Goal: Task Accomplishment & Management: Use online tool/utility

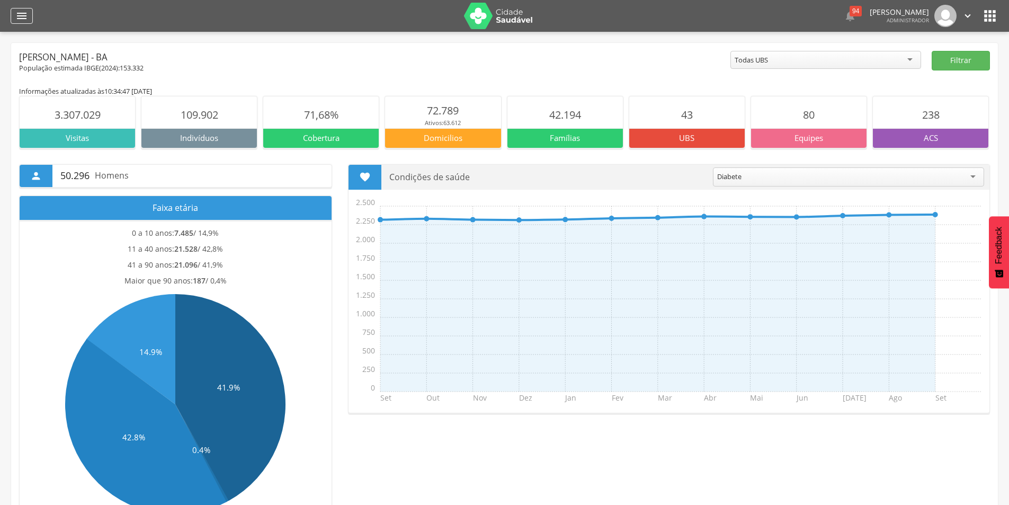
click at [21, 13] on icon "" at bounding box center [21, 16] width 13 height 13
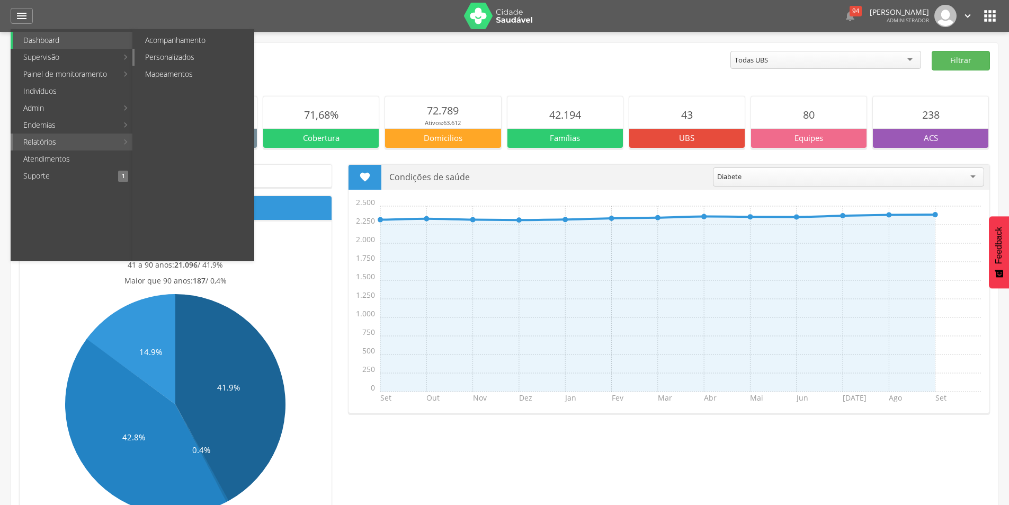
click at [181, 58] on link "Personalizados" at bounding box center [194, 57] width 119 height 17
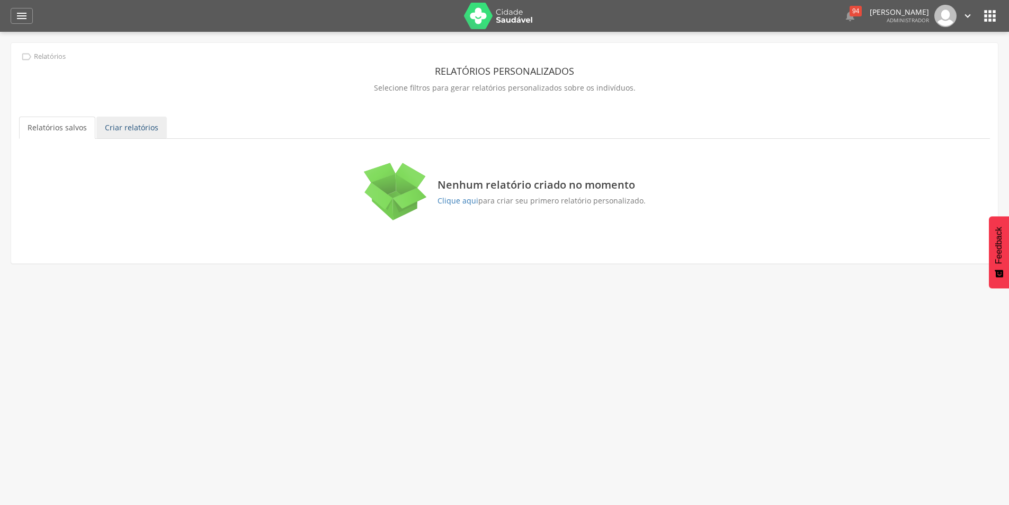
click at [133, 129] on link "Criar relatórios" at bounding box center [131, 127] width 70 height 22
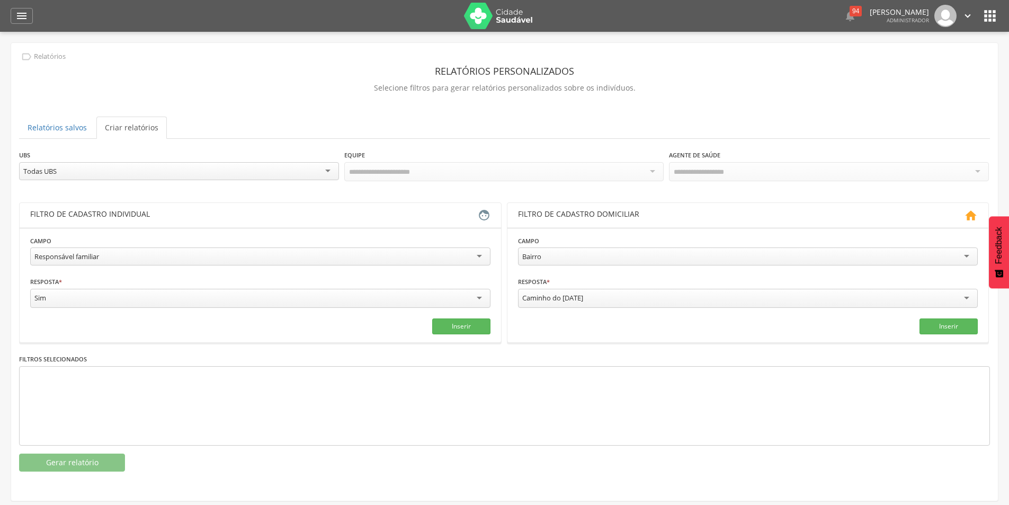
click at [483, 258] on div "Responsável familiar" at bounding box center [260, 256] width 460 height 18
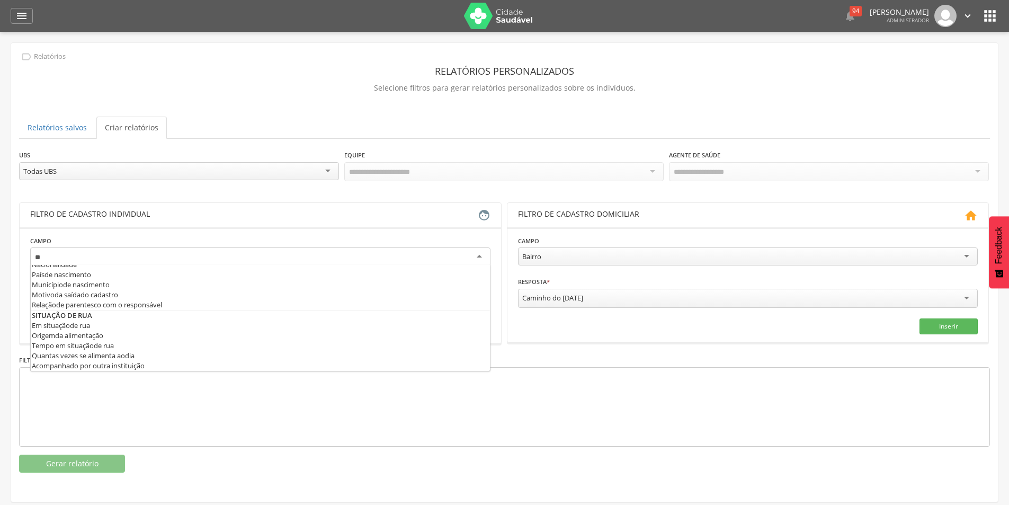
scroll to position [10, 0]
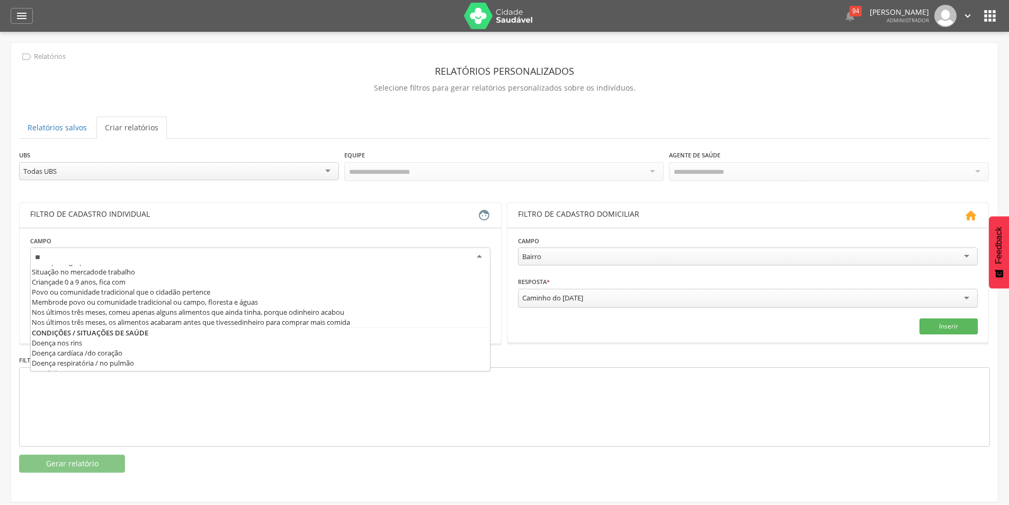
type input "***"
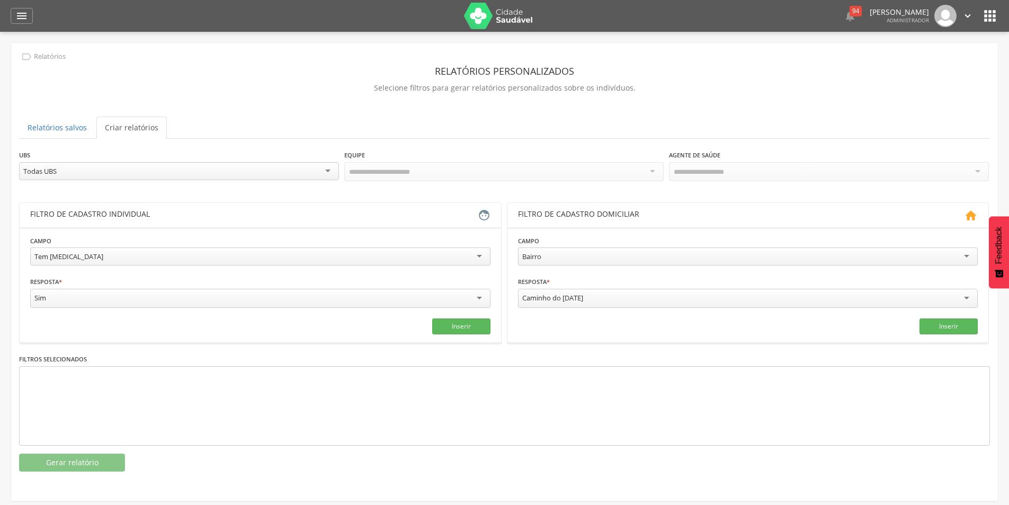
scroll to position [0, 0]
click at [482, 321] on button "Inserir" at bounding box center [461, 326] width 58 height 16
click at [85, 453] on button "Gerar relatório" at bounding box center [72, 462] width 106 height 18
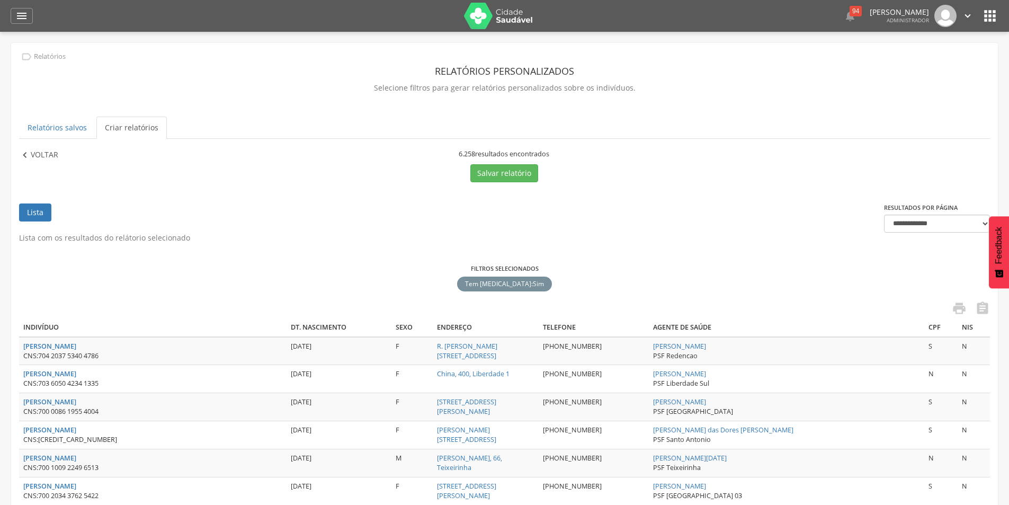
click at [56, 149] on p "Voltar" at bounding box center [45, 155] width 28 height 12
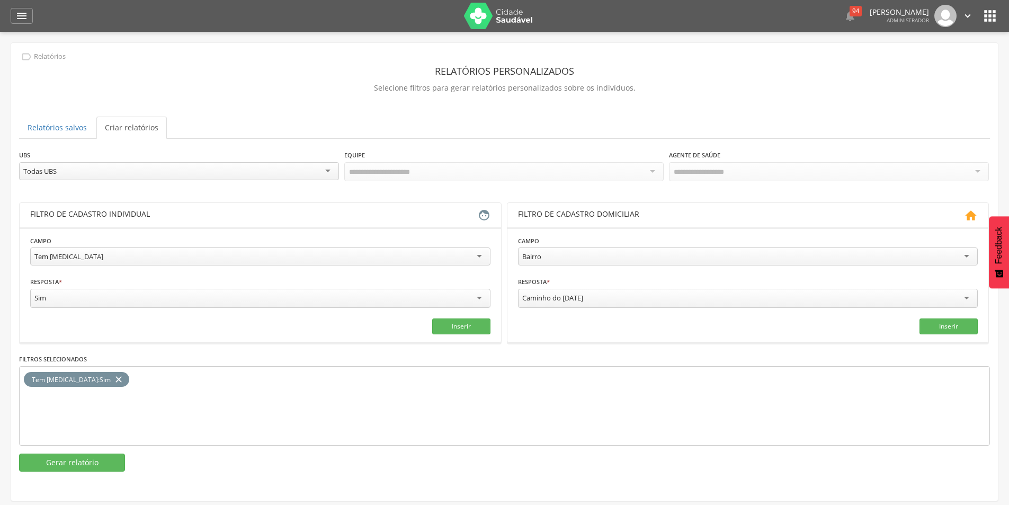
click at [480, 257] on div "Tem [MEDICAL_DATA]" at bounding box center [260, 256] width 460 height 18
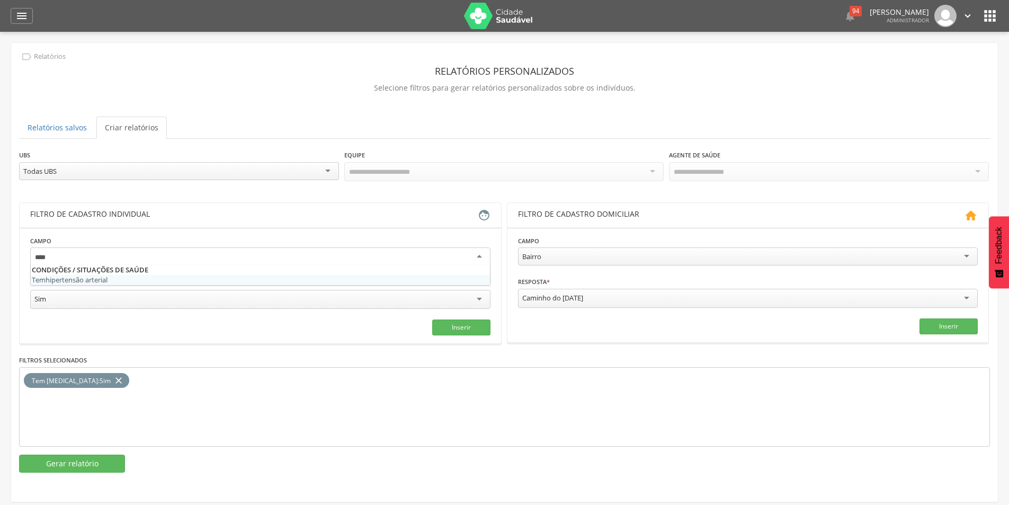
type input "****"
click at [77, 272] on fieldset "Campo Tem hipe rtensão arterial Resposta * *** Sim Campo obrigatório Inserir" at bounding box center [260, 285] width 460 height 100
click at [483, 254] on div at bounding box center [260, 256] width 460 height 19
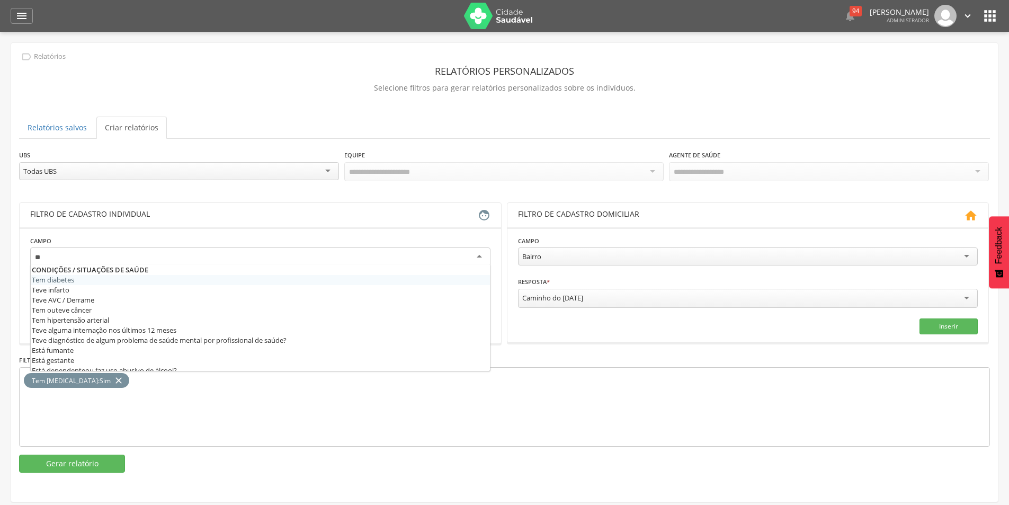
type input "***"
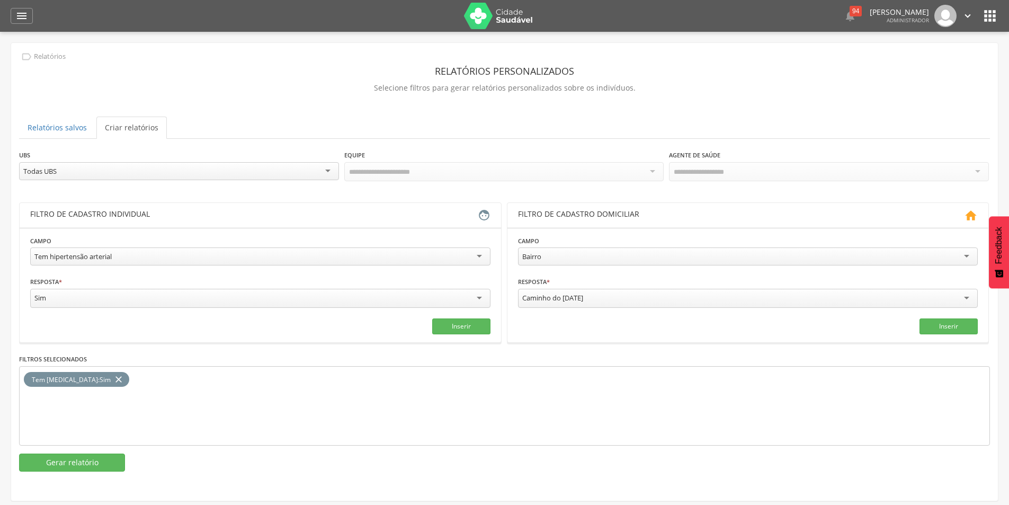
click at [113, 378] on icon "close" at bounding box center [118, 379] width 11 height 15
click at [463, 327] on button "Inserir" at bounding box center [461, 326] width 58 height 16
click at [92, 460] on button "Gerar relatório" at bounding box center [72, 462] width 106 height 18
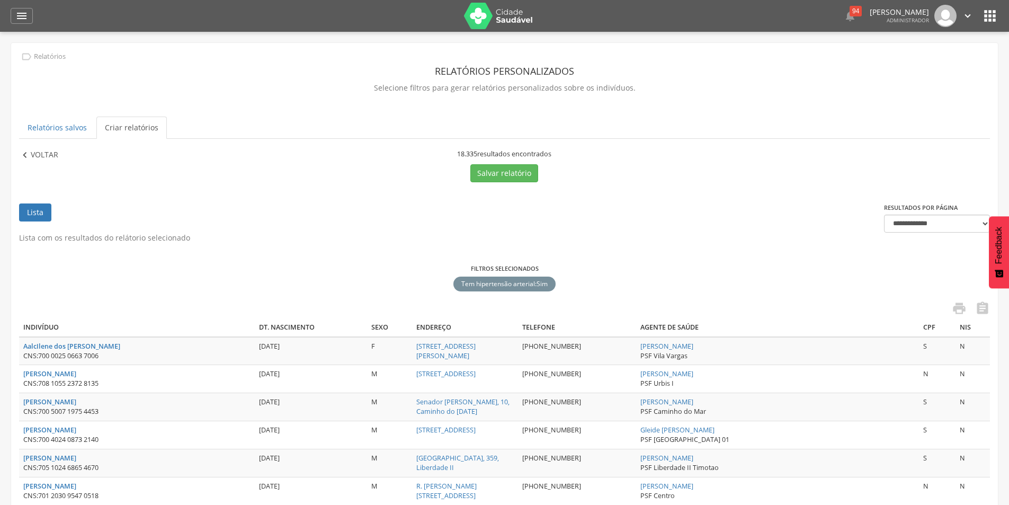
click at [44, 155] on p "Voltar" at bounding box center [45, 155] width 28 height 12
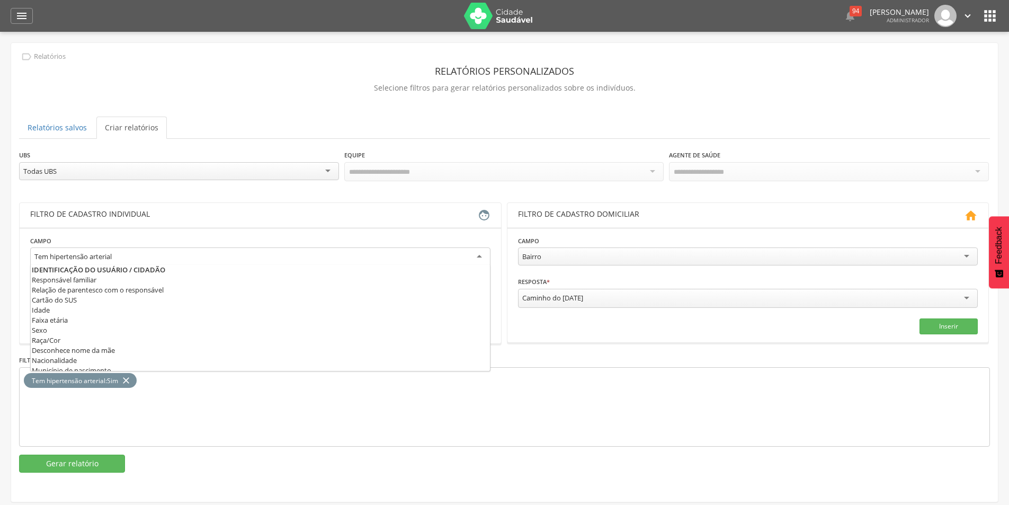
click at [481, 254] on div "Tem hipertensão arterial" at bounding box center [260, 256] width 460 height 19
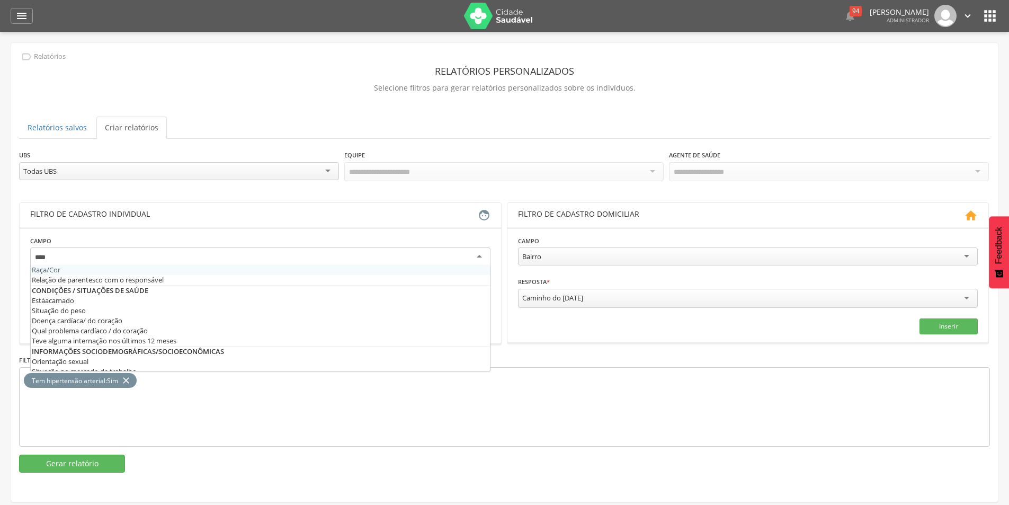
type input "*****"
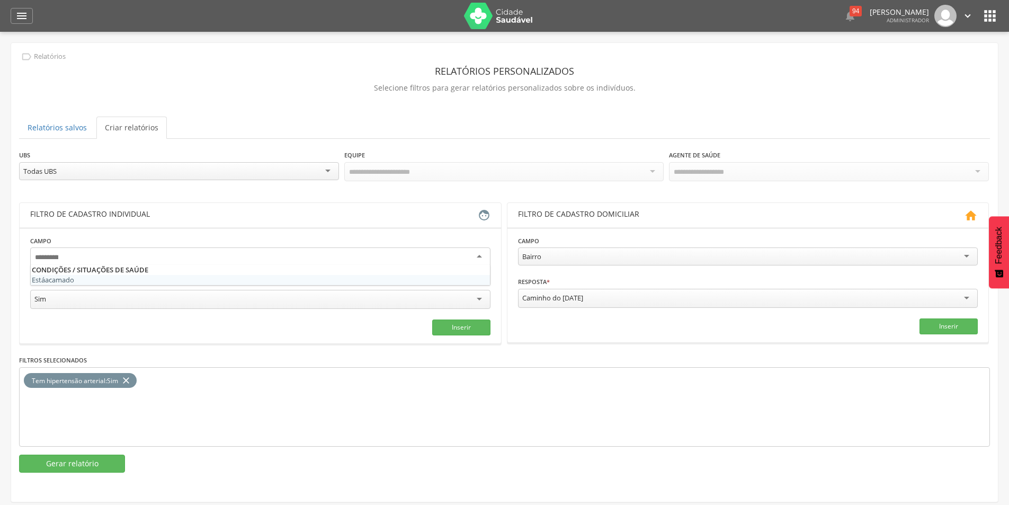
scroll to position [0, 0]
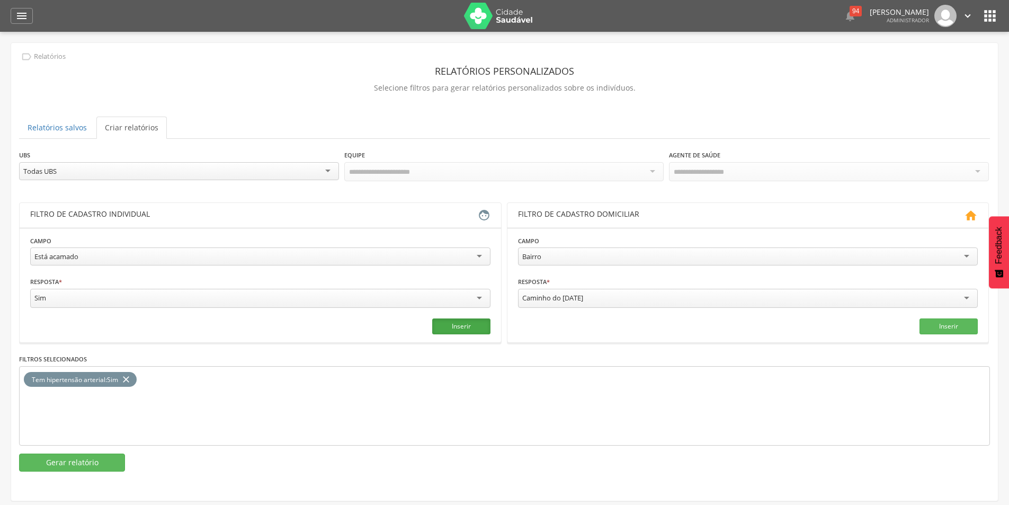
click at [445, 325] on button "Inserir" at bounding box center [461, 326] width 58 height 16
click at [131, 379] on icon "close" at bounding box center [126, 379] width 11 height 15
click at [64, 460] on button "Gerar relatório" at bounding box center [72, 462] width 106 height 18
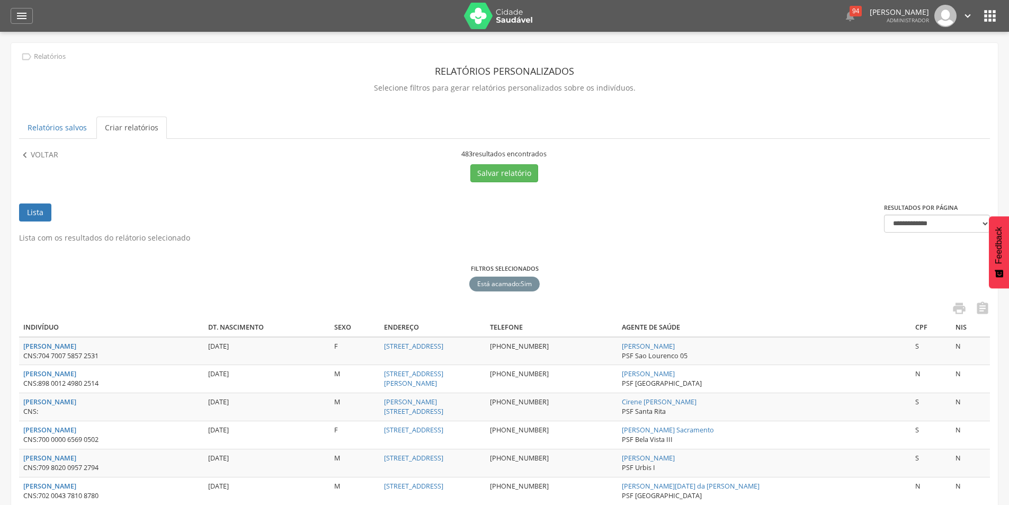
click at [44, 156] on p "Voltar" at bounding box center [45, 155] width 28 height 12
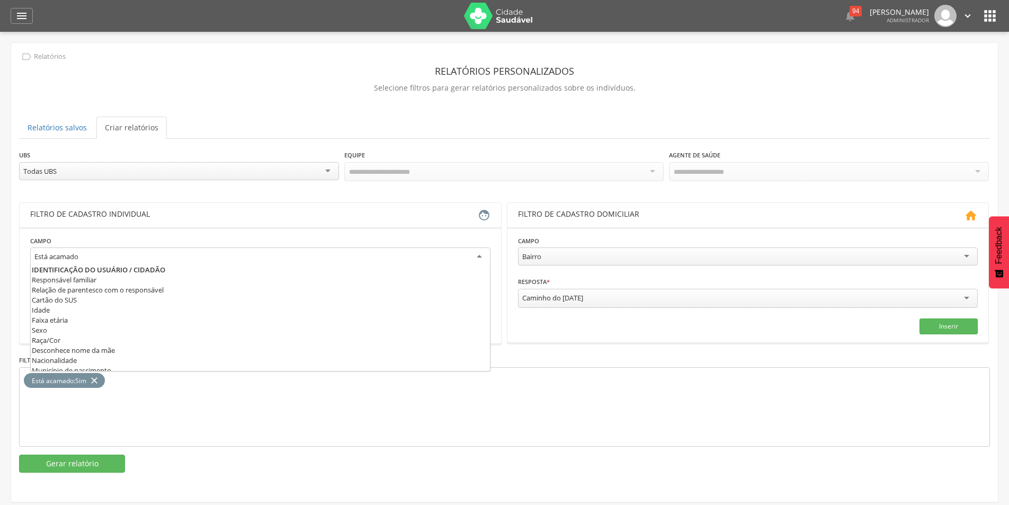
click at [92, 257] on div "Está acamado" at bounding box center [260, 256] width 460 height 19
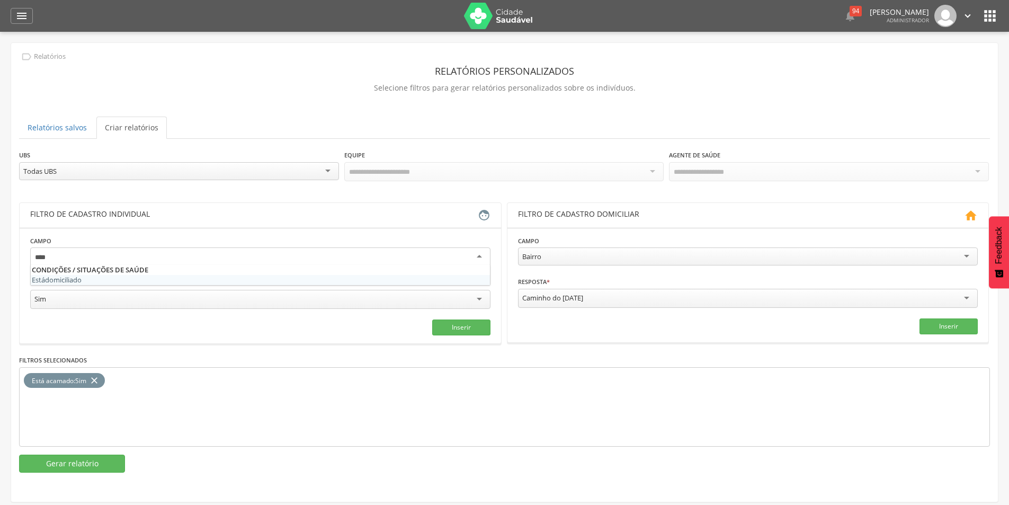
type input "****"
click at [72, 273] on fieldset "Campo Está domi ciliado Resposta * *** Sim Campo obrigatório Inserir" at bounding box center [260, 285] width 460 height 100
click at [95, 257] on div at bounding box center [260, 256] width 460 height 19
type input "*****"
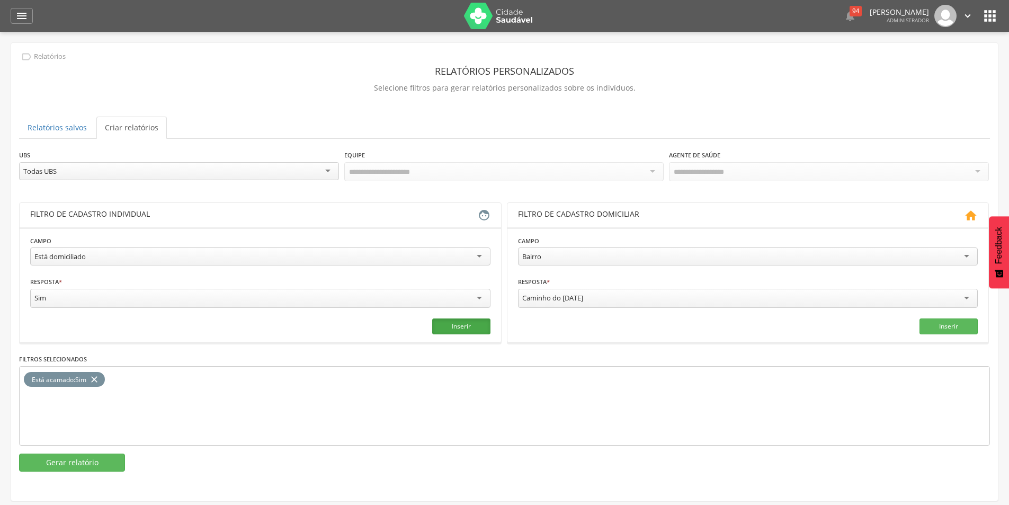
click at [459, 329] on button "Inserir" at bounding box center [461, 326] width 58 height 16
click at [100, 378] on icon "close" at bounding box center [94, 379] width 11 height 15
click at [86, 465] on button "Gerar relatório" at bounding box center [72, 462] width 106 height 18
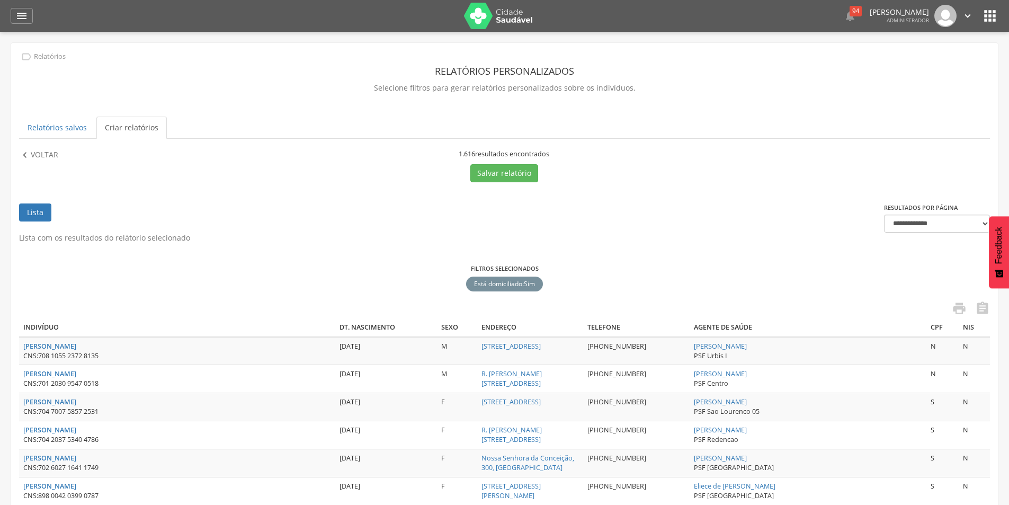
click at [32, 158] on p "Voltar" at bounding box center [45, 155] width 28 height 12
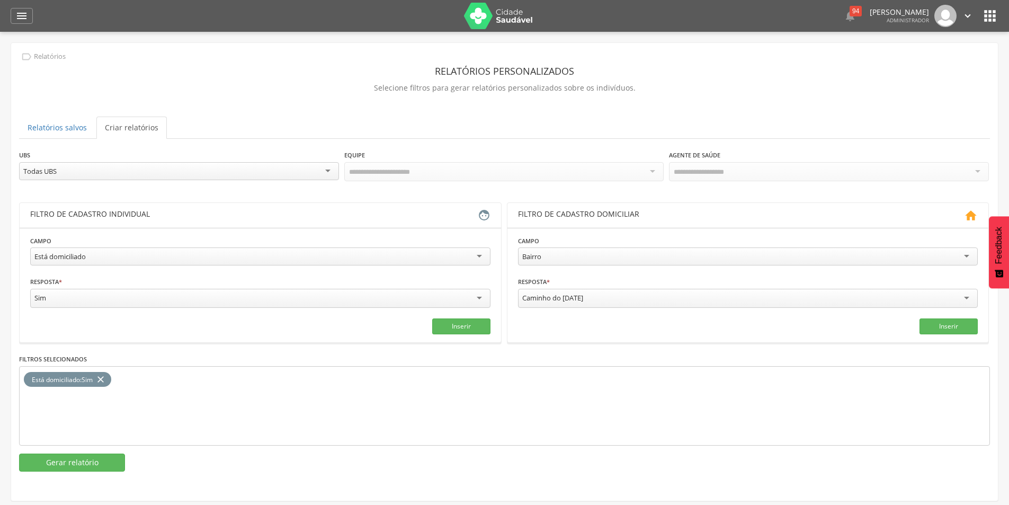
click at [180, 254] on div "Está domiciliado" at bounding box center [260, 256] width 460 height 18
type input "*"
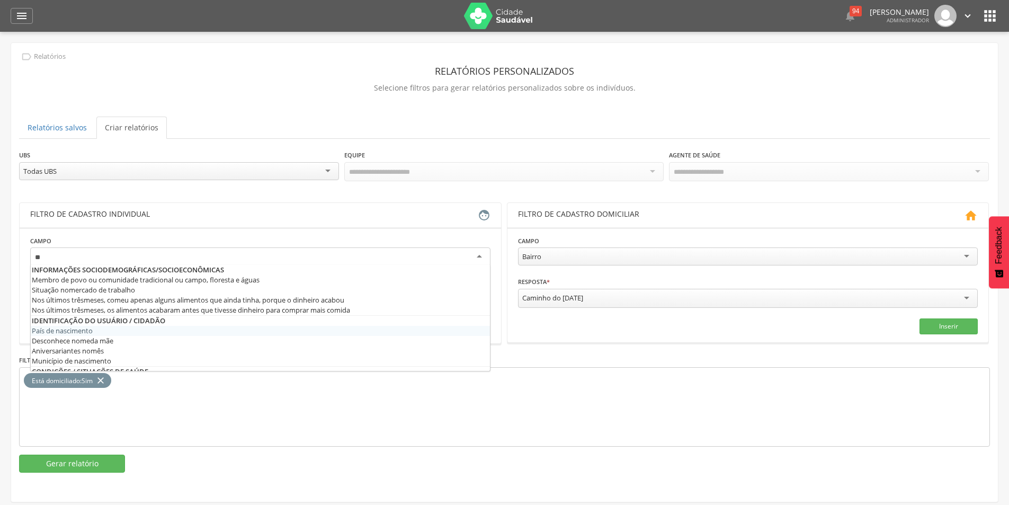
type input "*"
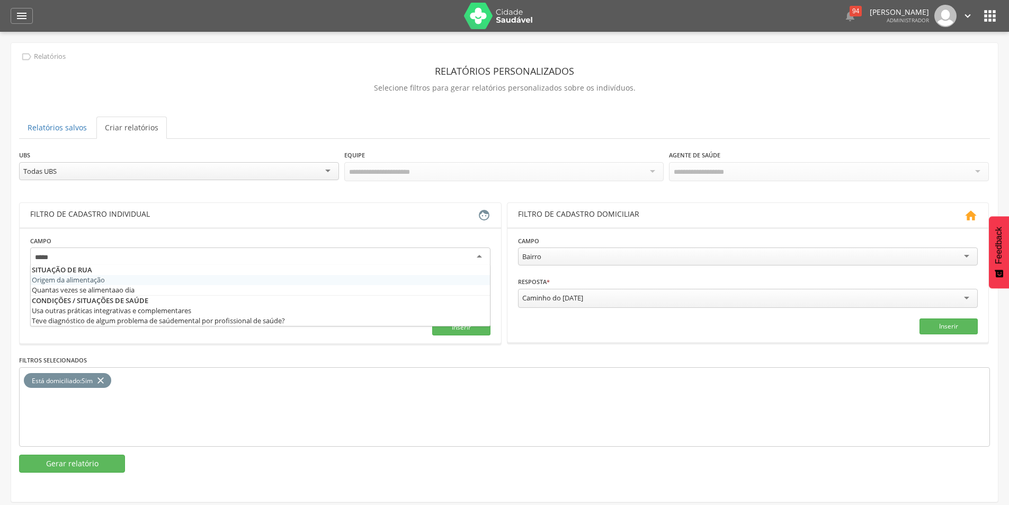
type input "******"
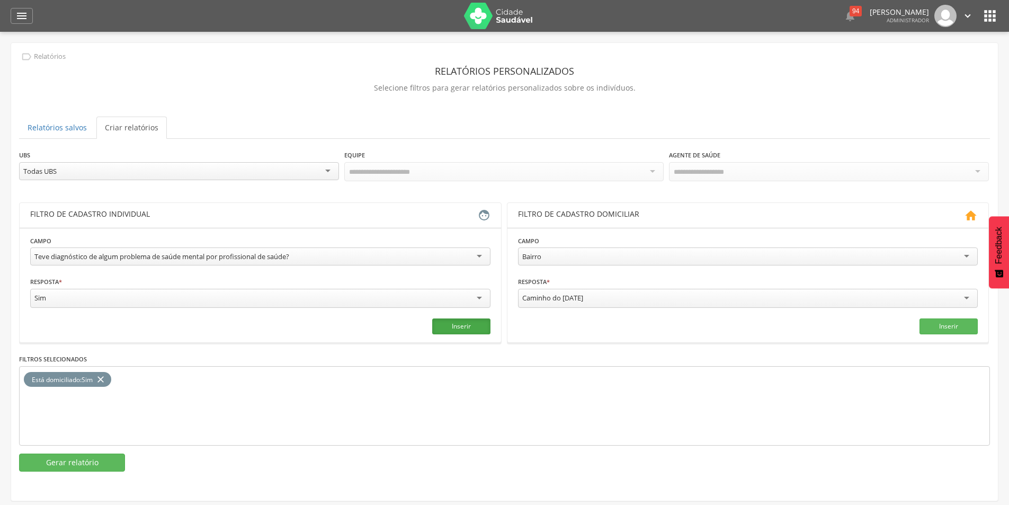
click at [462, 325] on button "Inserir" at bounding box center [461, 326] width 58 height 16
click at [104, 375] on icon "close" at bounding box center [100, 379] width 11 height 15
click at [95, 460] on button "Gerar relatório" at bounding box center [72, 462] width 106 height 18
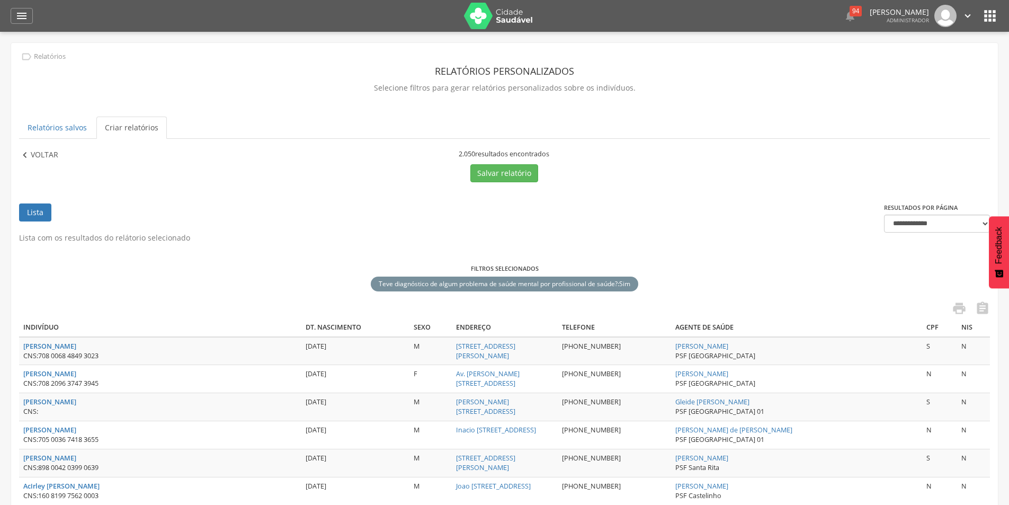
click at [39, 156] on p "Voltar" at bounding box center [45, 155] width 28 height 12
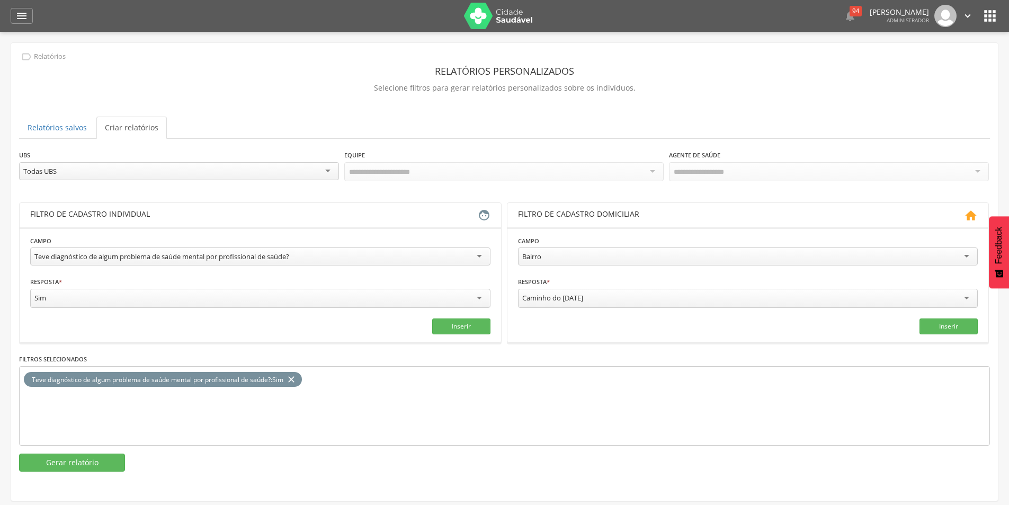
click at [482, 251] on div "Teve diagnóstico de algum problema de saúde mental por profissional de saúde?" at bounding box center [260, 256] width 460 height 18
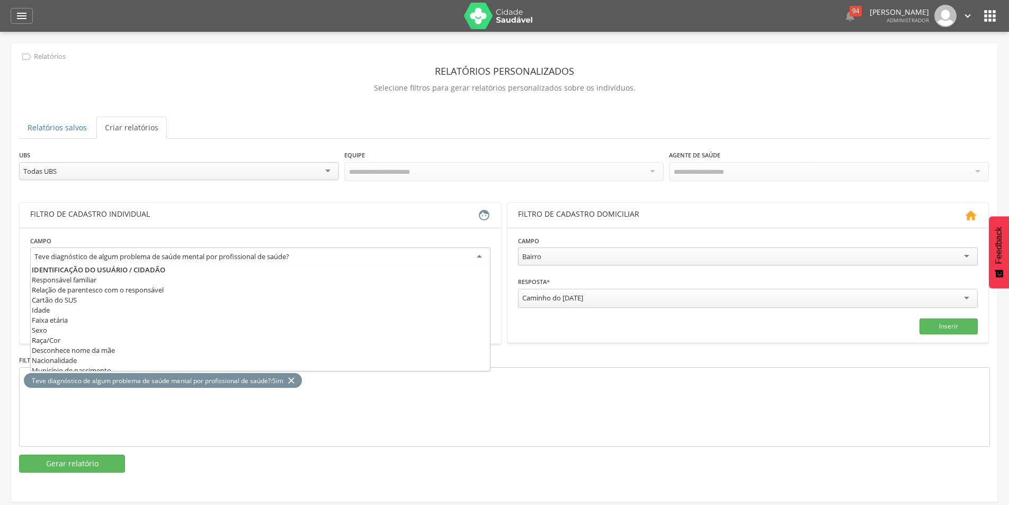
click at [163, 241] on div "**********" at bounding box center [260, 252] width 460 height 34
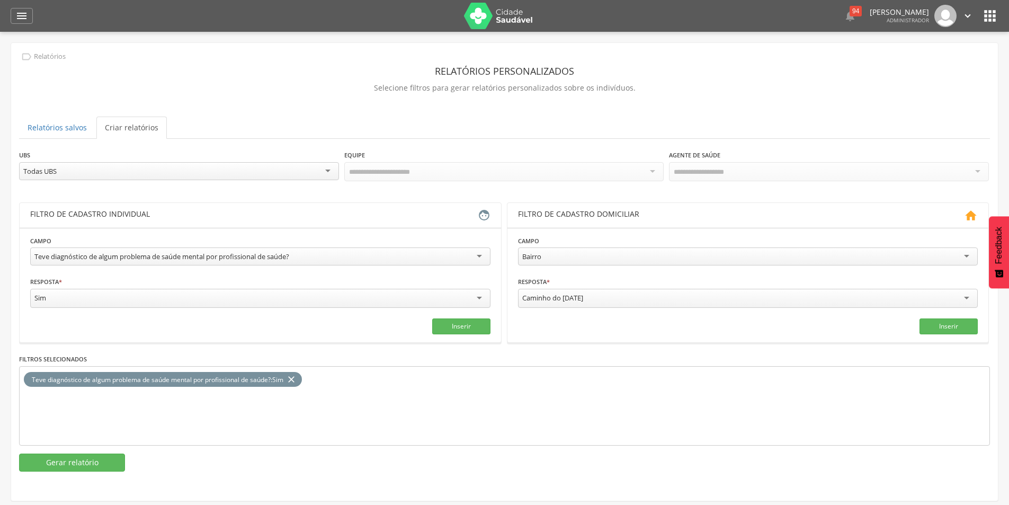
click at [294, 373] on icon "close" at bounding box center [291, 379] width 11 height 15
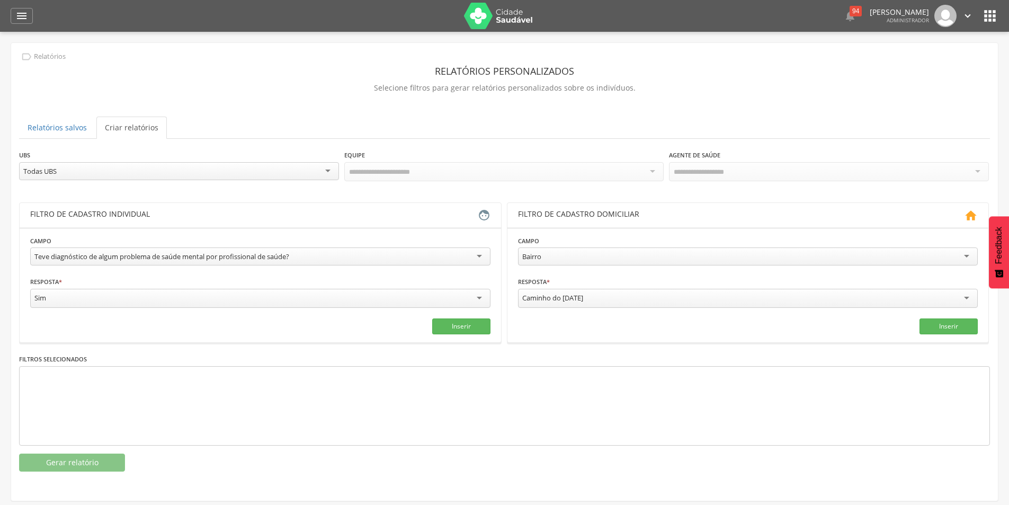
click at [338, 255] on div "Teve diagnóstico de algum problema de saúde mental por profissional de saúde?" at bounding box center [260, 256] width 460 height 18
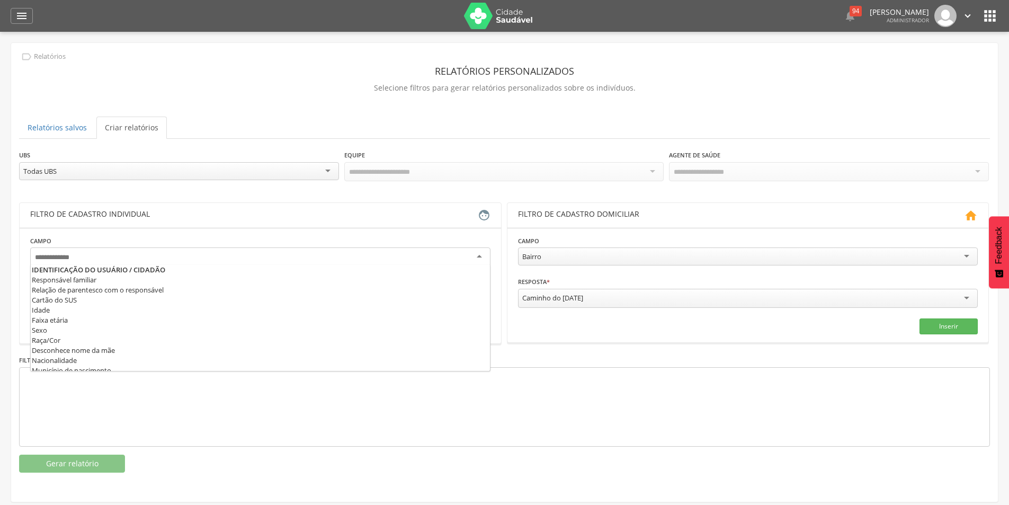
click at [57, 254] on input "select-one" at bounding box center [58, 258] width 46 height 10
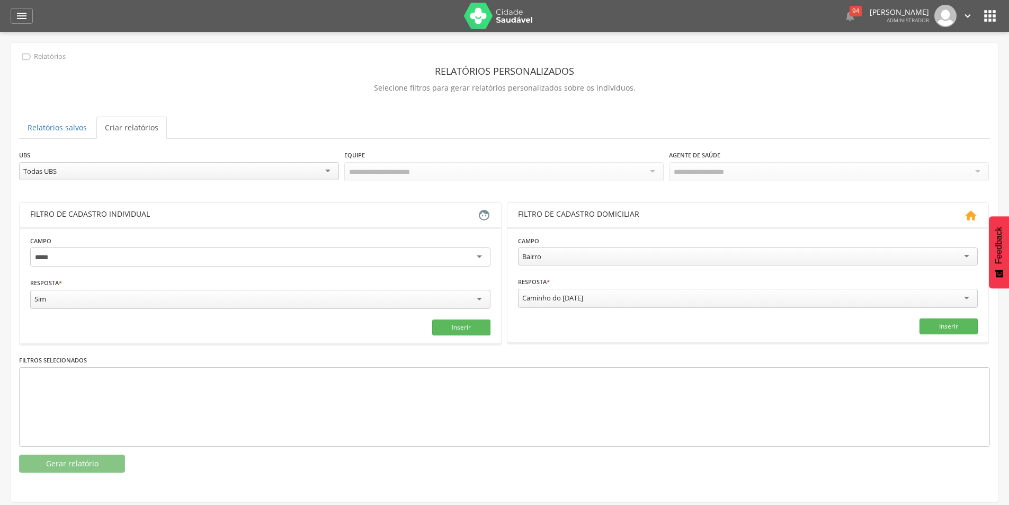
type input "****"
click at [480, 326] on button "Inserir" at bounding box center [461, 326] width 58 height 16
click at [86, 463] on button "Gerar relatório" at bounding box center [72, 462] width 106 height 18
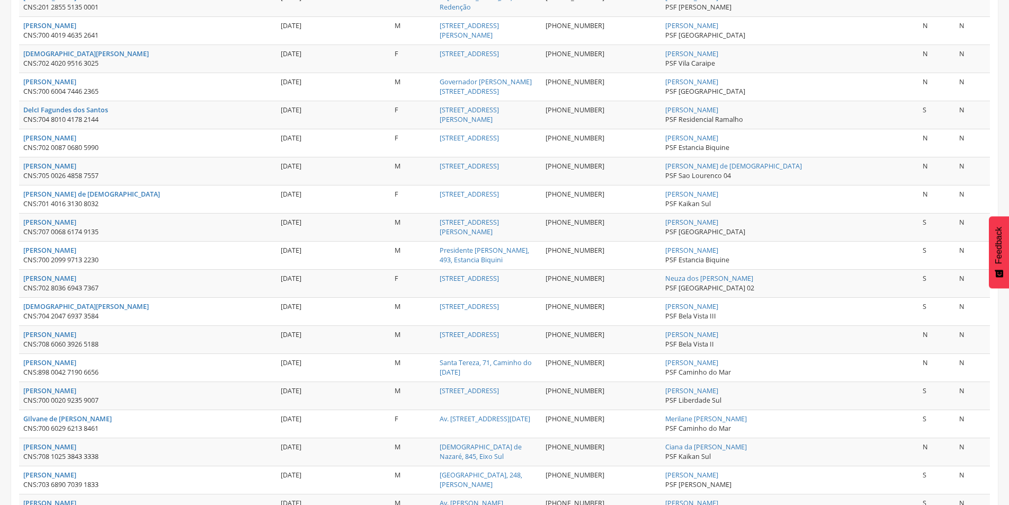
scroll to position [202, 0]
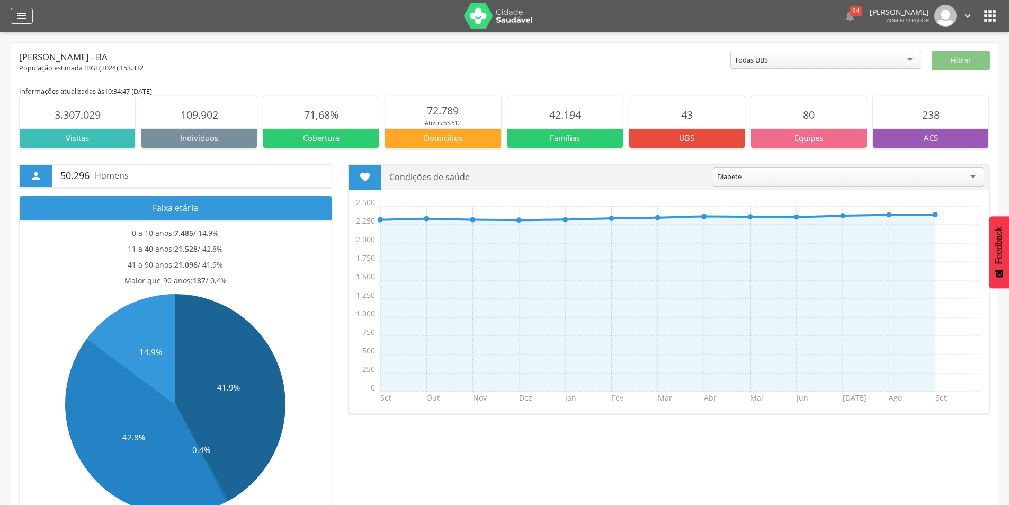
click at [25, 13] on icon "" at bounding box center [21, 16] width 13 height 13
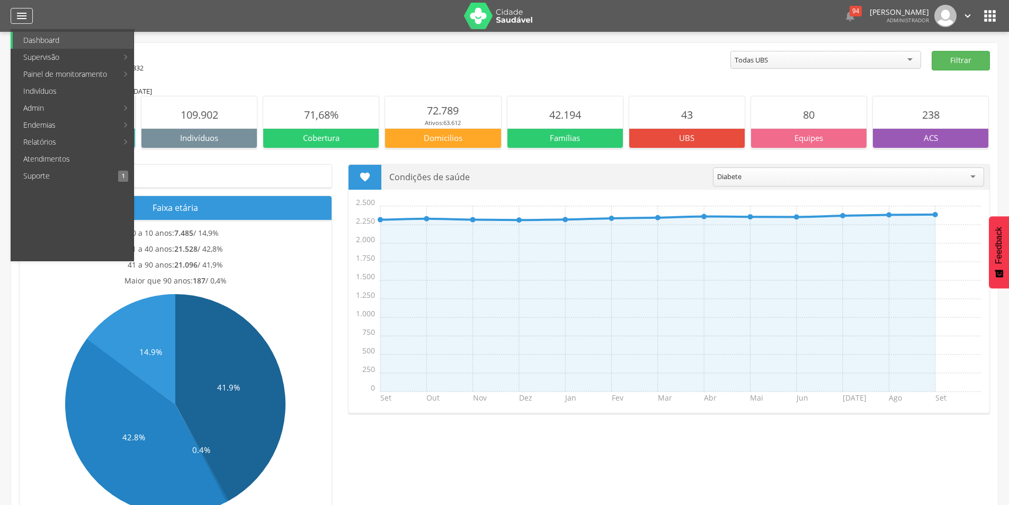
click at [21, 16] on icon "" at bounding box center [21, 16] width 13 height 13
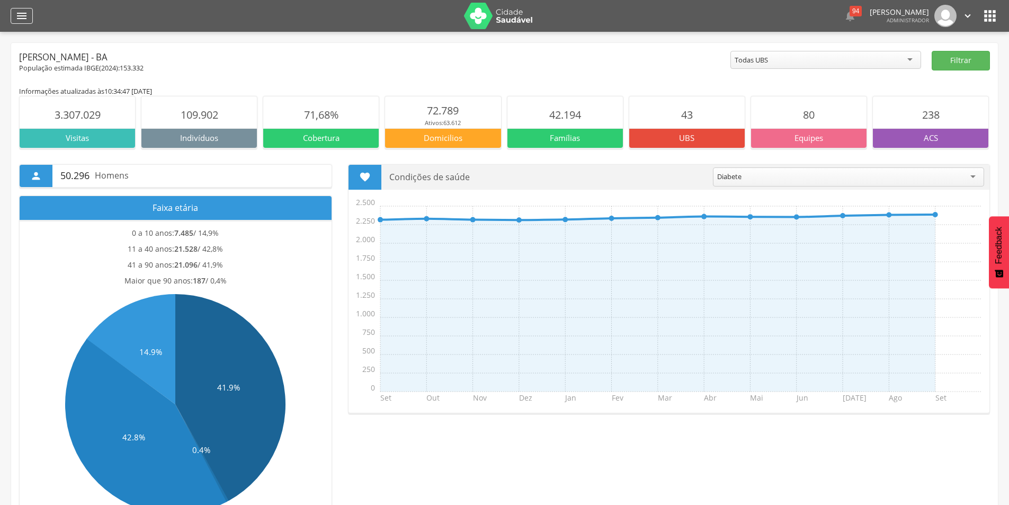
click at [21, 17] on icon "" at bounding box center [21, 16] width 13 height 13
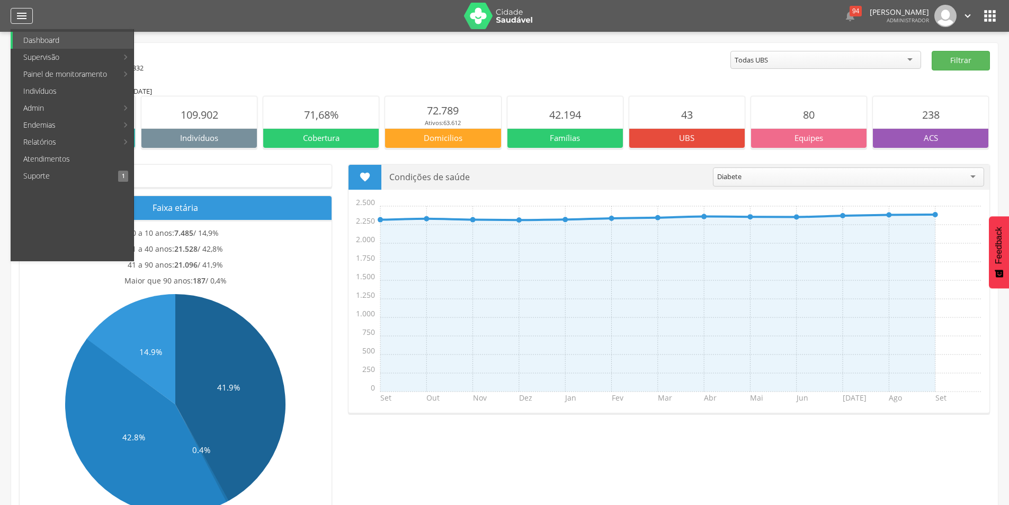
click at [31, 23] on div "" at bounding box center [22, 16] width 22 height 16
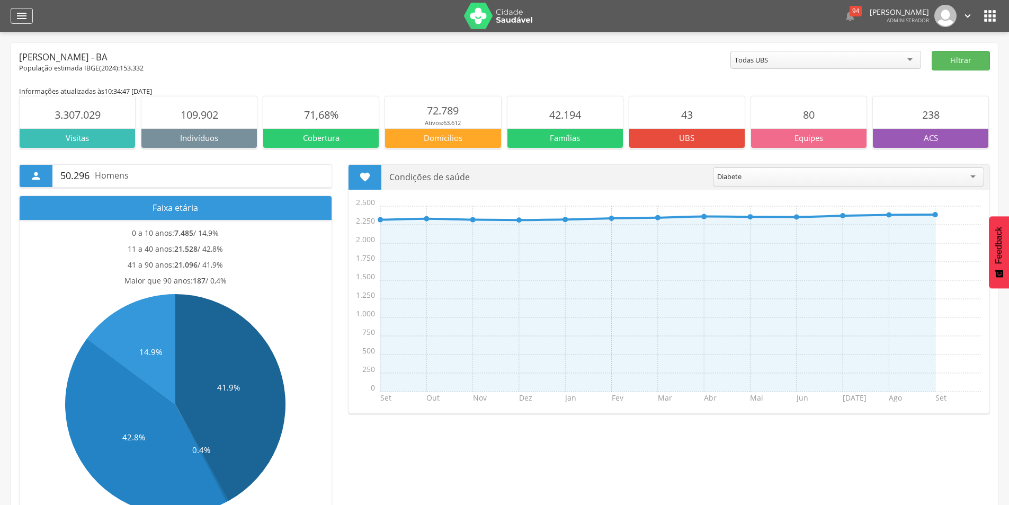
click at [29, 17] on div "" at bounding box center [22, 16] width 22 height 16
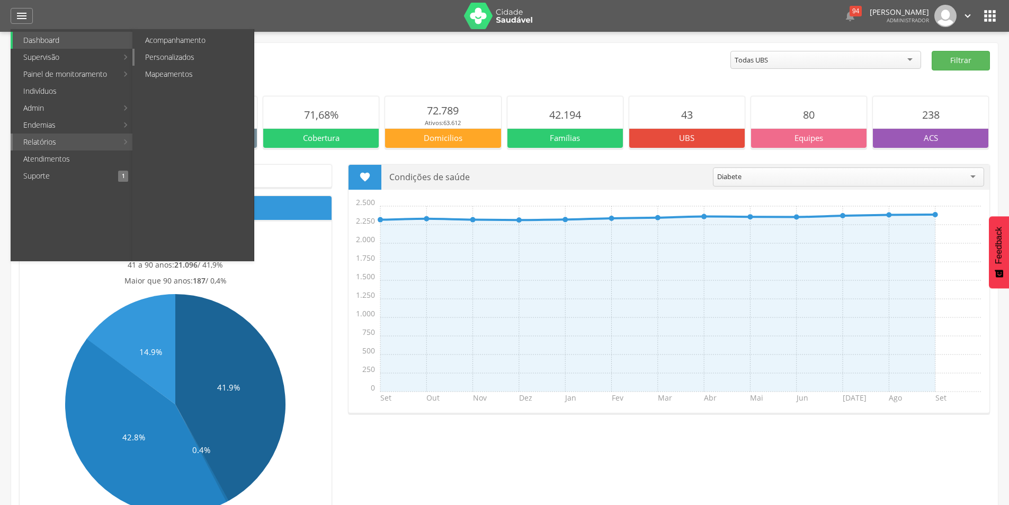
click at [174, 62] on link "Personalizados" at bounding box center [194, 57] width 119 height 17
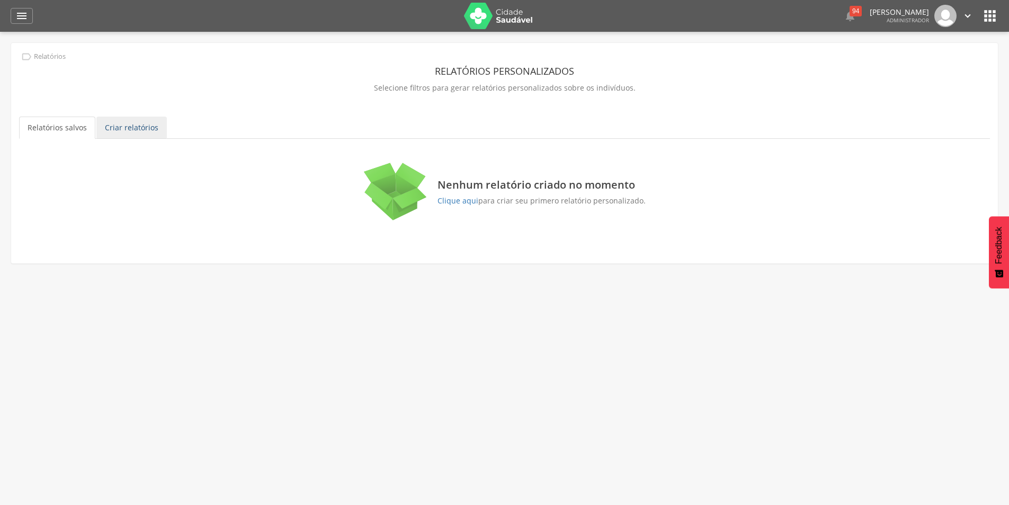
click at [145, 128] on link "Criar relatórios" at bounding box center [131, 127] width 70 height 22
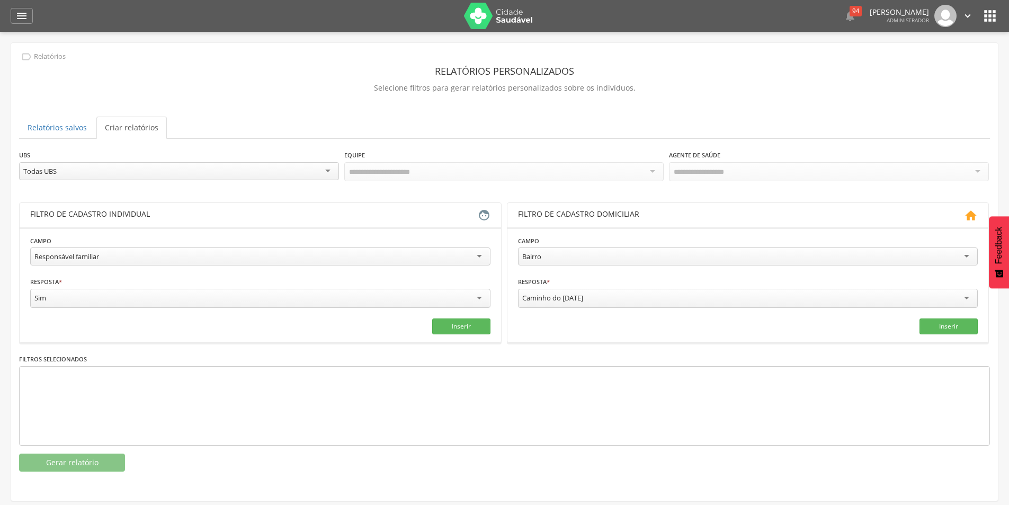
click at [175, 249] on div "Responsável familiar" at bounding box center [260, 256] width 460 height 18
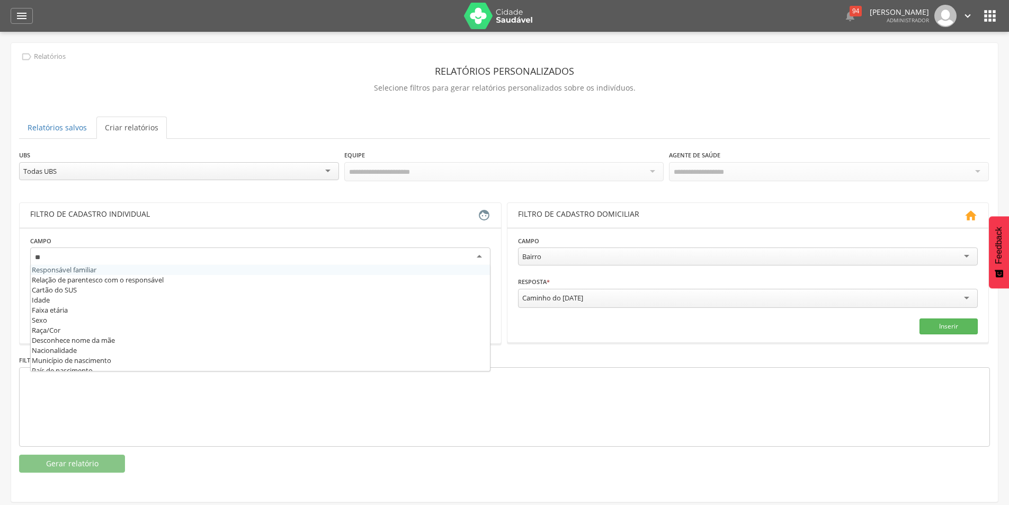
type input "***"
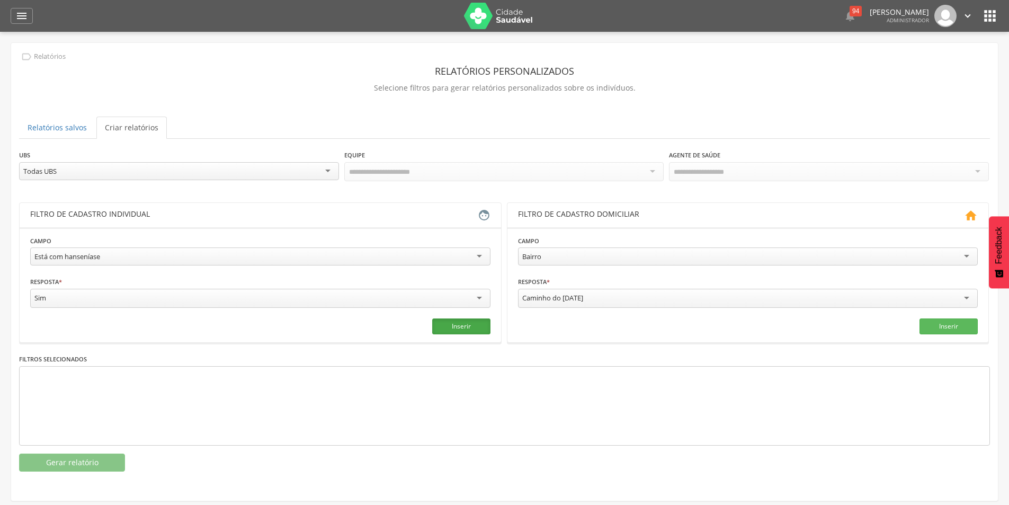
click at [446, 325] on button "Inserir" at bounding box center [461, 326] width 58 height 16
click at [97, 462] on button "Gerar relatório" at bounding box center [72, 462] width 106 height 18
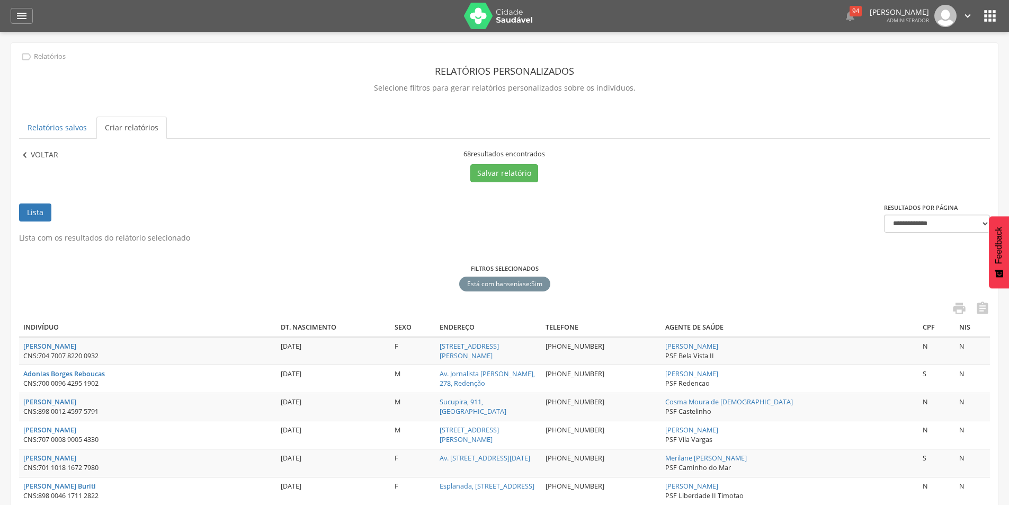
click at [53, 150] on p "Voltar" at bounding box center [45, 155] width 28 height 12
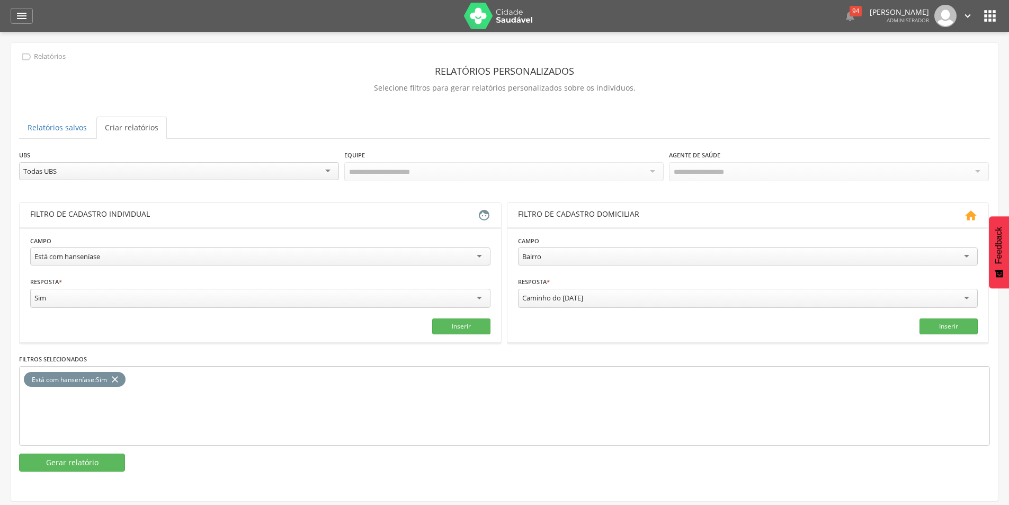
click at [203, 258] on div "Está com hanseníase" at bounding box center [260, 256] width 460 height 18
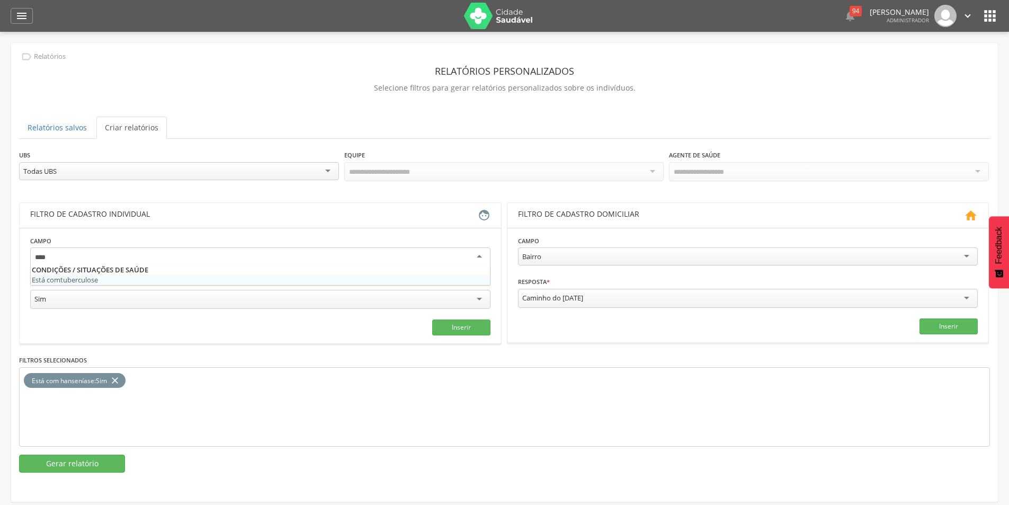
type input "*****"
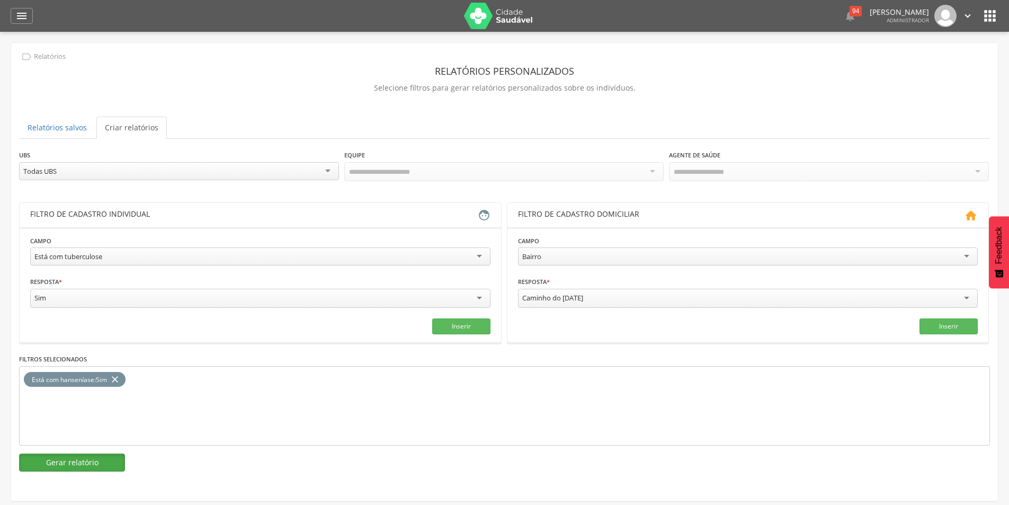
click at [74, 459] on button "Gerar relatório" at bounding box center [72, 462] width 106 height 18
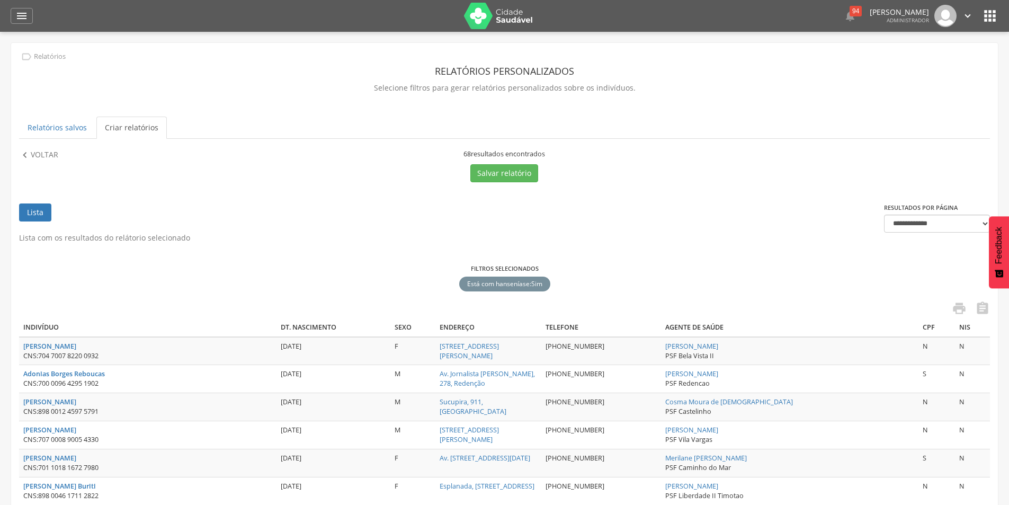
scroll to position [53, 0]
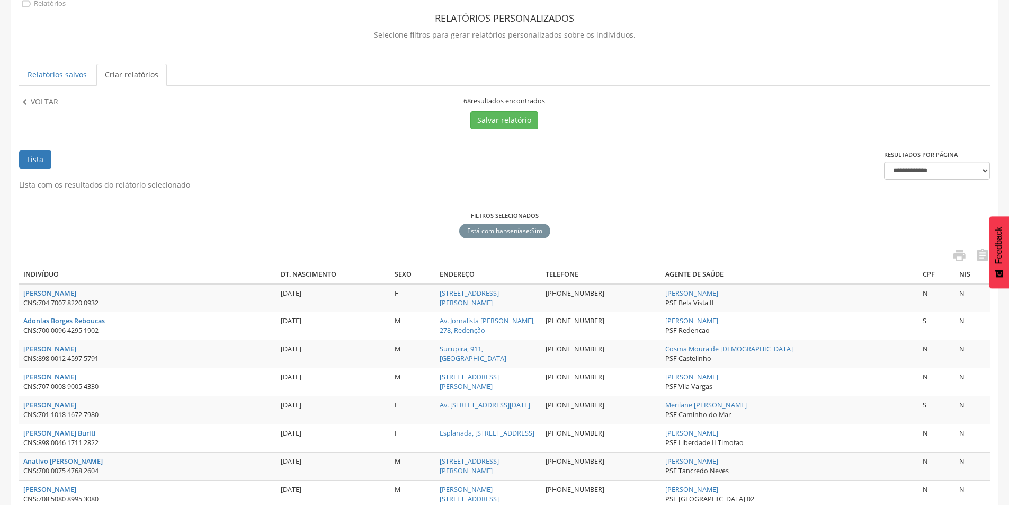
click at [38, 108] on div " Voltar" at bounding box center [138, 112] width 238 height 33
click at [48, 97] on p "Voltar" at bounding box center [45, 102] width 28 height 12
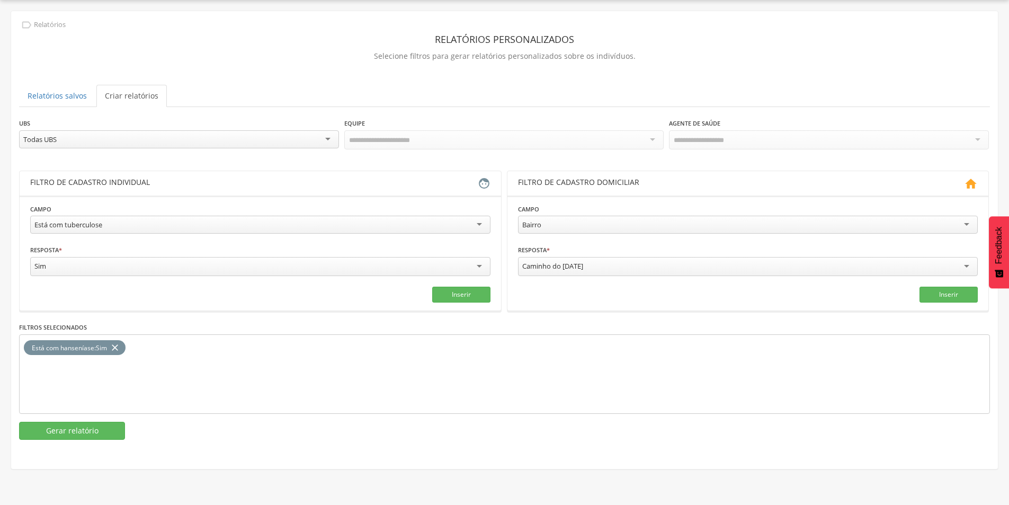
click at [115, 346] on icon "close" at bounding box center [115, 347] width 11 height 15
click at [460, 292] on button "Inserir" at bounding box center [461, 294] width 58 height 16
click at [78, 427] on button "Gerar relatório" at bounding box center [72, 431] width 106 height 18
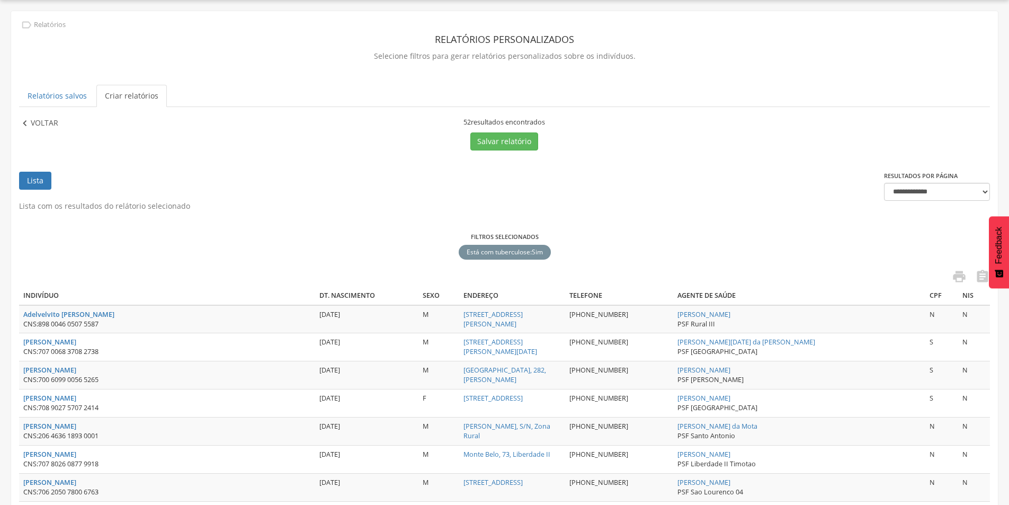
click at [50, 121] on p "Voltar" at bounding box center [45, 124] width 28 height 12
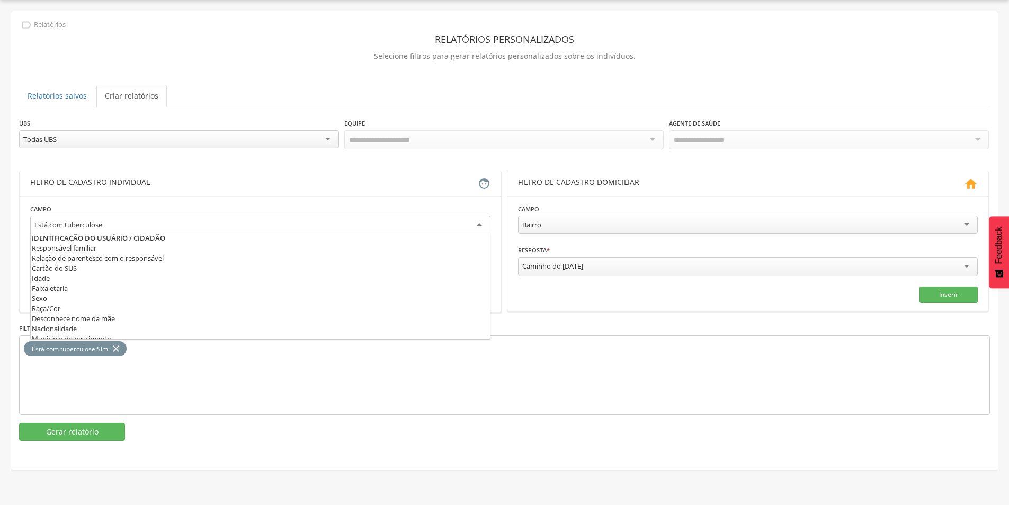
click at [239, 227] on div "Está com tuberculose" at bounding box center [260, 225] width 460 height 19
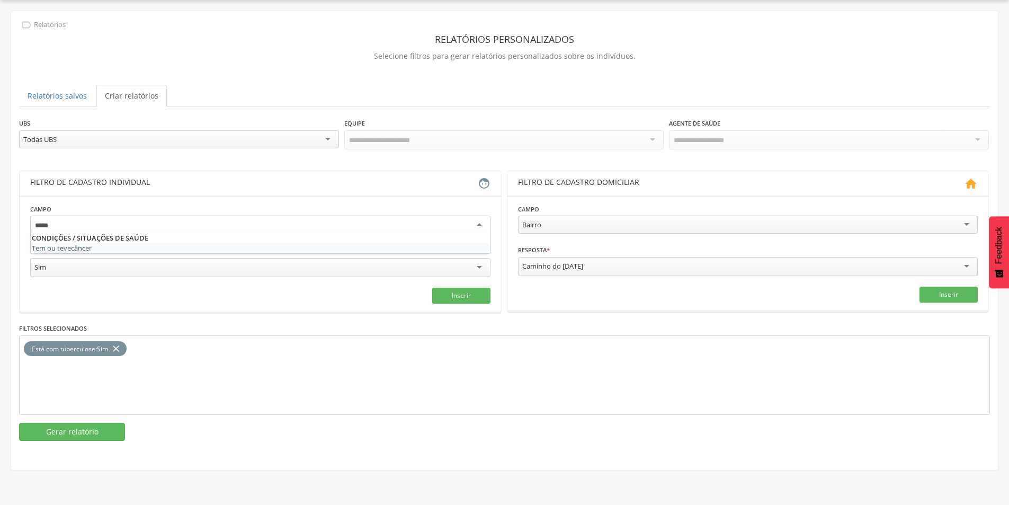
type input "******"
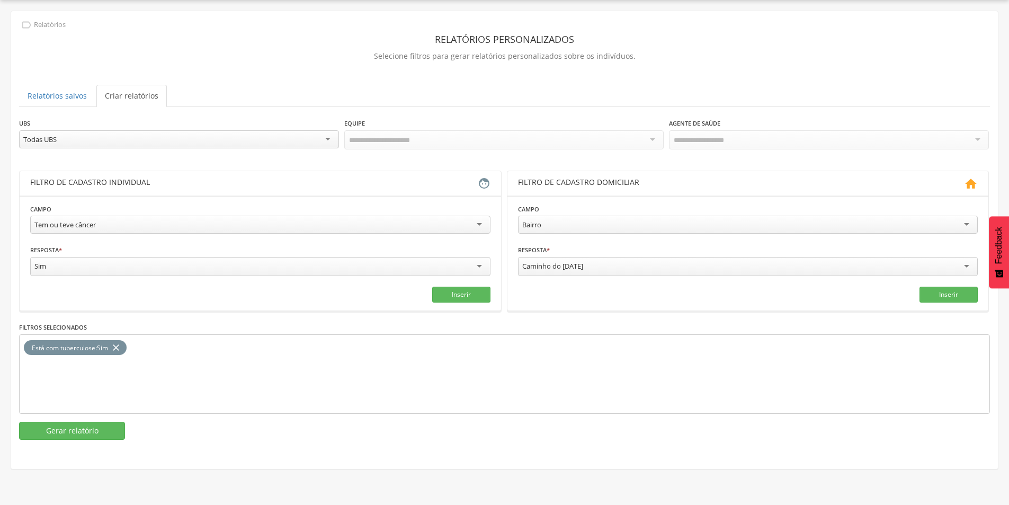
click at [118, 346] on icon "close" at bounding box center [116, 347] width 11 height 15
click at [459, 292] on button "Inserir" at bounding box center [461, 294] width 58 height 16
click at [95, 431] on button "Gerar relatório" at bounding box center [72, 431] width 106 height 18
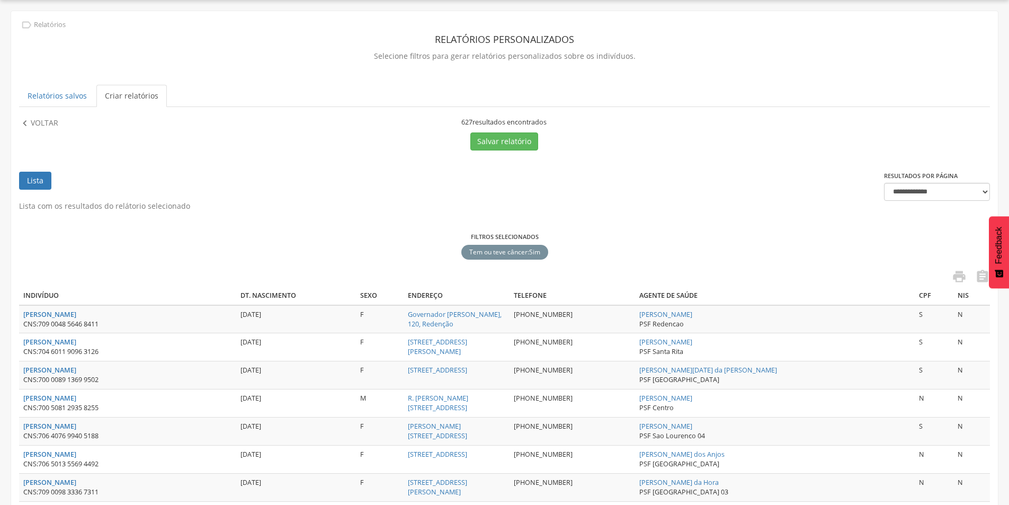
click at [46, 126] on p "Voltar" at bounding box center [45, 124] width 28 height 12
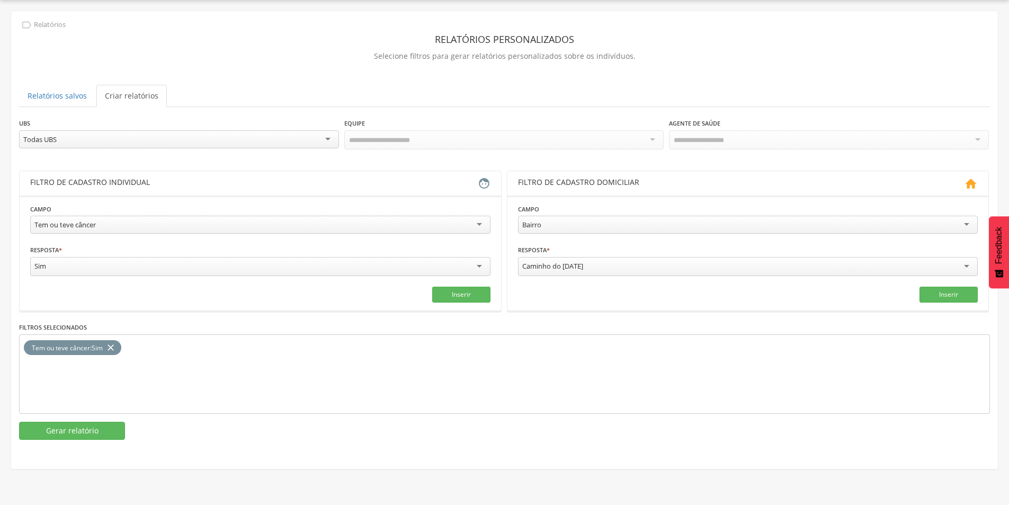
click at [115, 344] on div "Tem ou teve câncer : Sim close" at bounding box center [72, 347] width 97 height 15
click at [115, 341] on icon "close" at bounding box center [110, 347] width 11 height 15
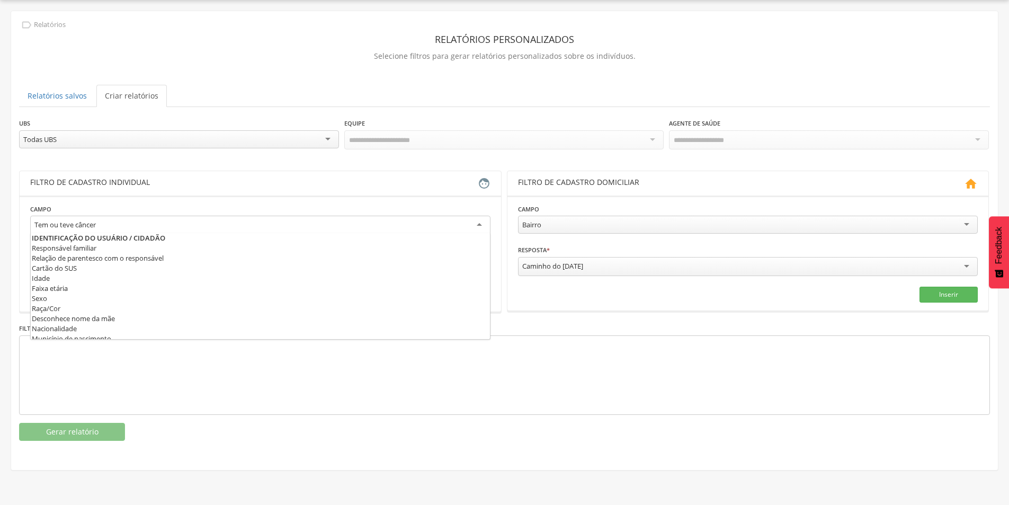
click at [317, 217] on div "Tem ou teve câncer" at bounding box center [260, 225] width 460 height 19
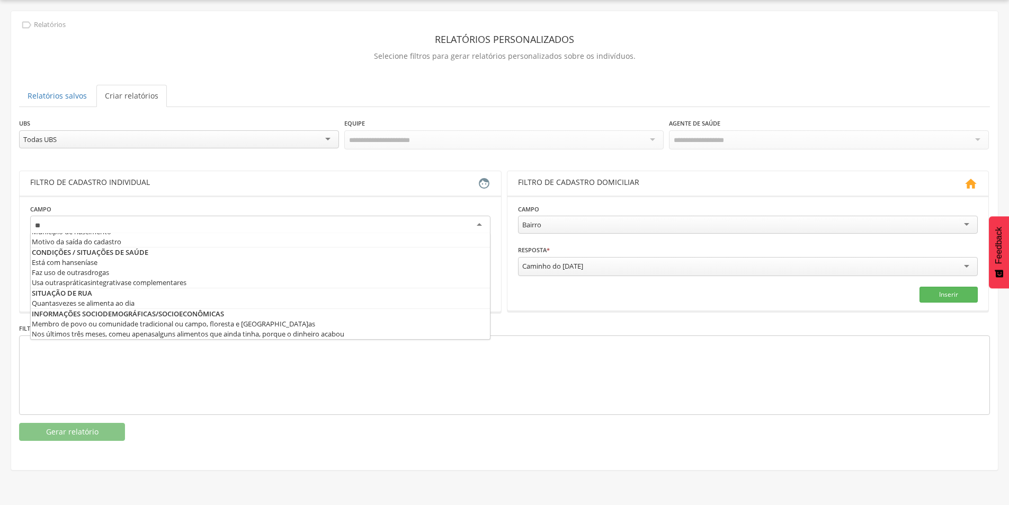
scroll to position [10, 0]
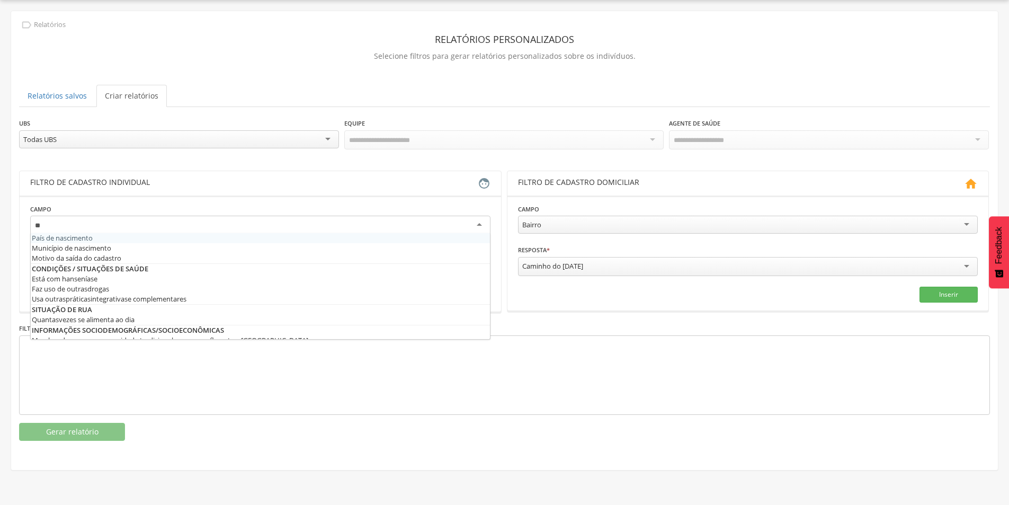
type input "*"
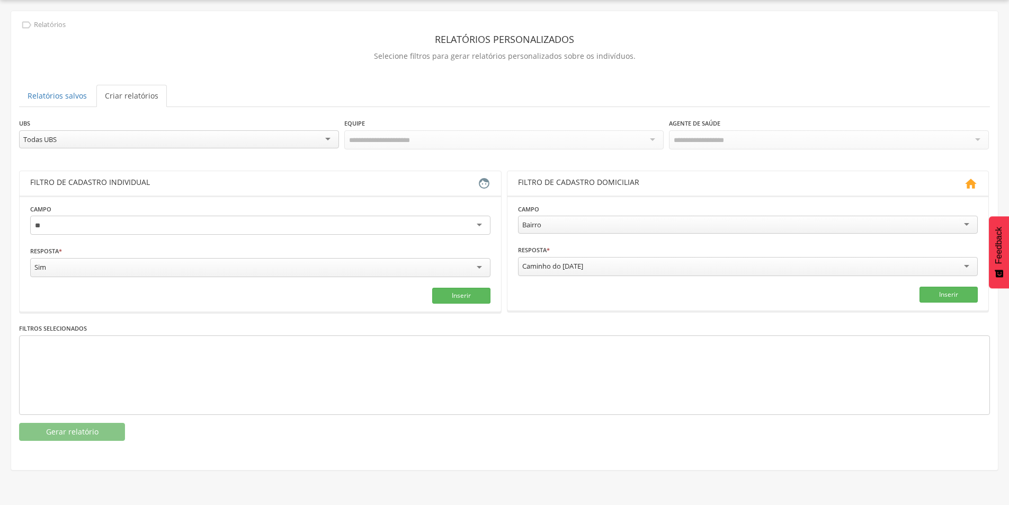
type input "*"
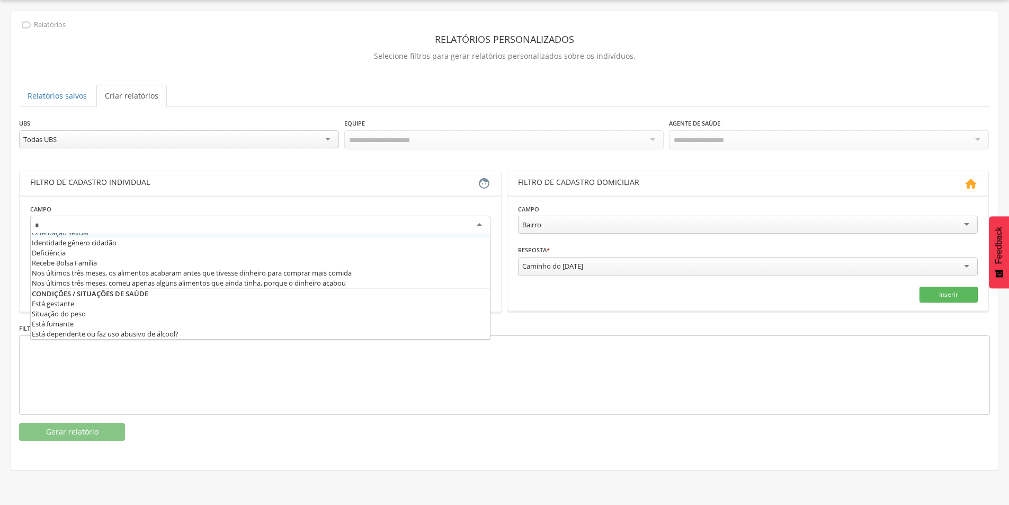
scroll to position [10, 0]
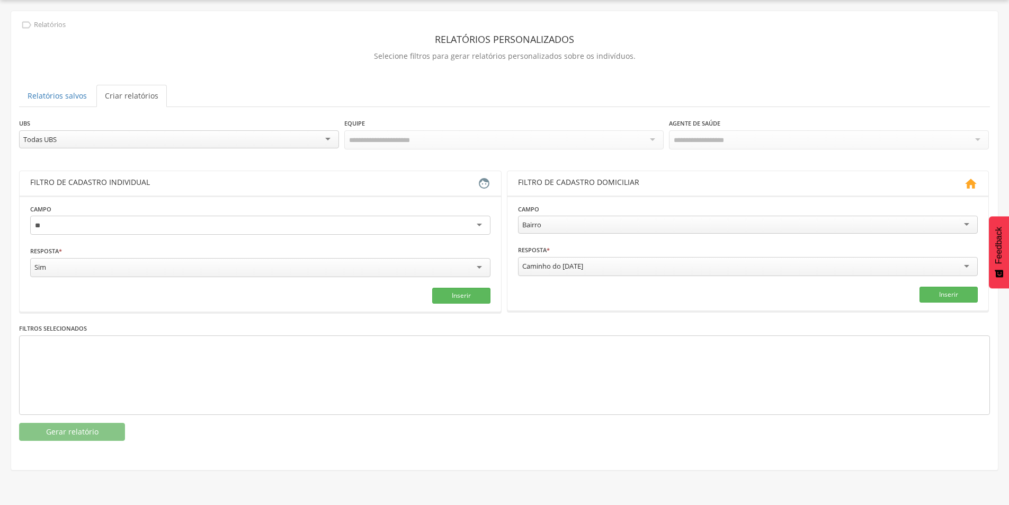
type input "*"
click at [400, 269] on div "Asma" at bounding box center [260, 266] width 460 height 19
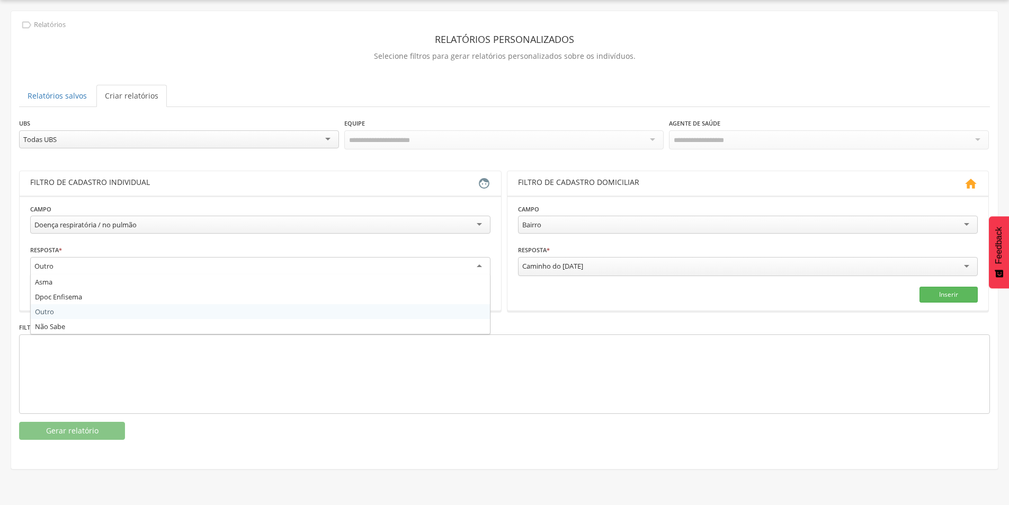
click at [151, 270] on div "Outro" at bounding box center [260, 266] width 460 height 19
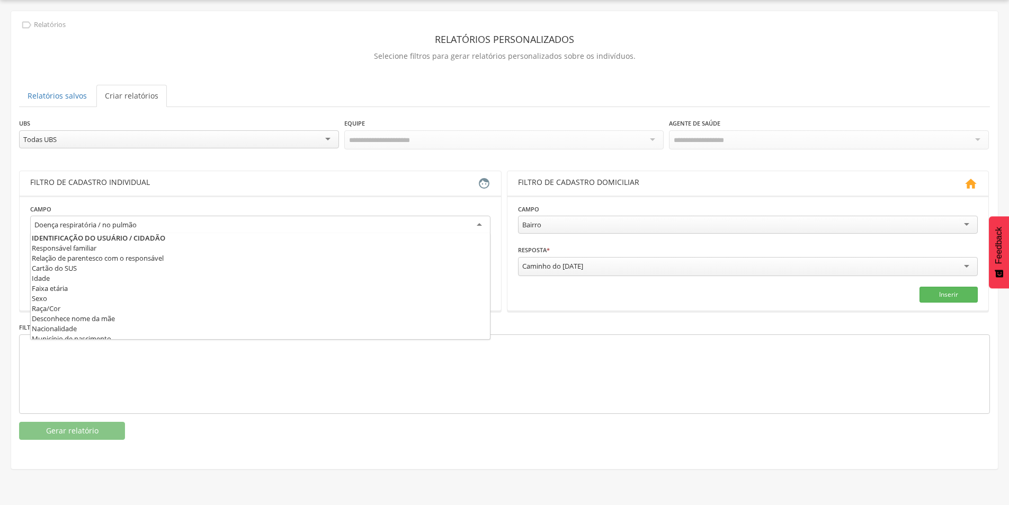
click at [237, 220] on div "Doença respiratória / no pulmão" at bounding box center [260, 225] width 460 height 19
click at [114, 400] on div at bounding box center [504, 373] width 971 height 79
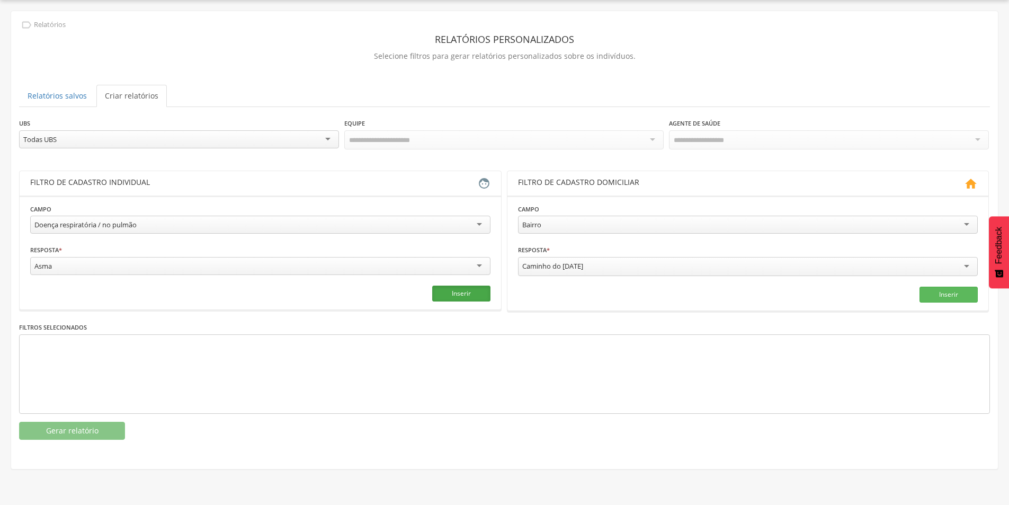
click at [460, 292] on button "Inserir" at bounding box center [461, 293] width 58 height 16
click at [69, 429] on button "Gerar relatório" at bounding box center [72, 431] width 106 height 18
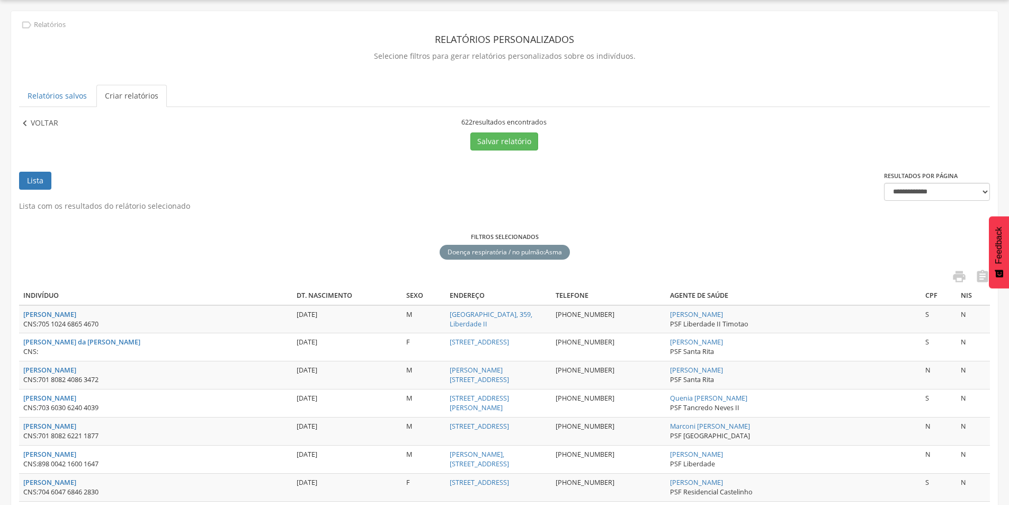
click at [53, 126] on p "Voltar" at bounding box center [45, 124] width 28 height 12
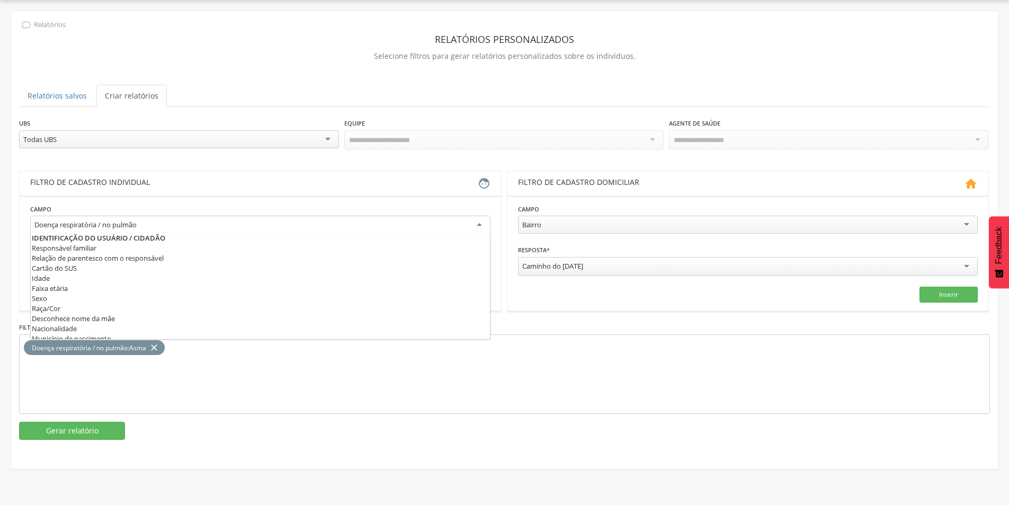
click at [462, 225] on div "Doença respiratória / no pulmão" at bounding box center [260, 225] width 460 height 19
click at [433, 359] on div "Doença respiratória / no pulmão : Asma close" at bounding box center [504, 373] width 971 height 79
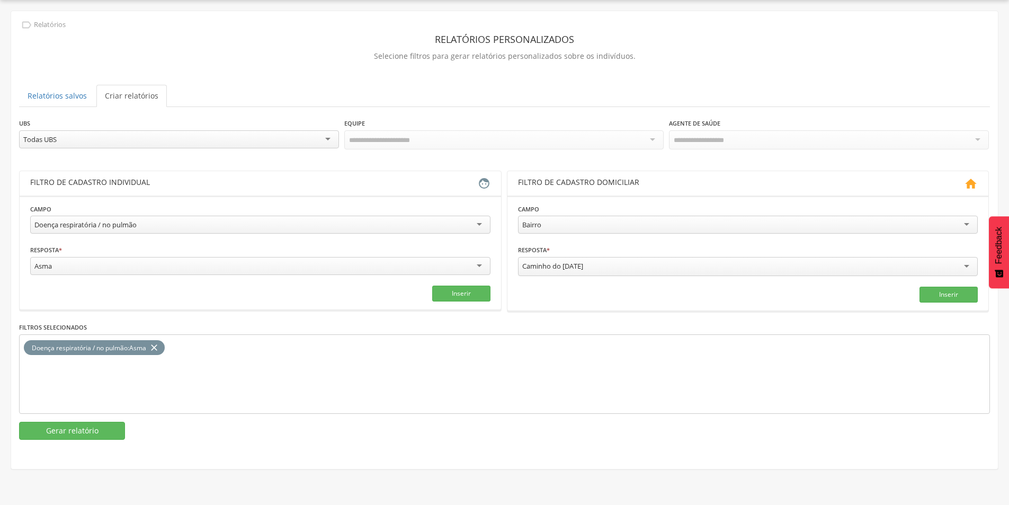
click at [456, 253] on div "Resposta * **** Asma Asma Dpoc Enfisema Outro Não Sabe" at bounding box center [260, 260] width 460 height 33
click at [159, 343] on icon "close" at bounding box center [154, 347] width 11 height 15
click at [426, 264] on div "Asma" at bounding box center [260, 266] width 460 height 18
click at [295, 239] on fieldset "**********" at bounding box center [260, 252] width 460 height 98
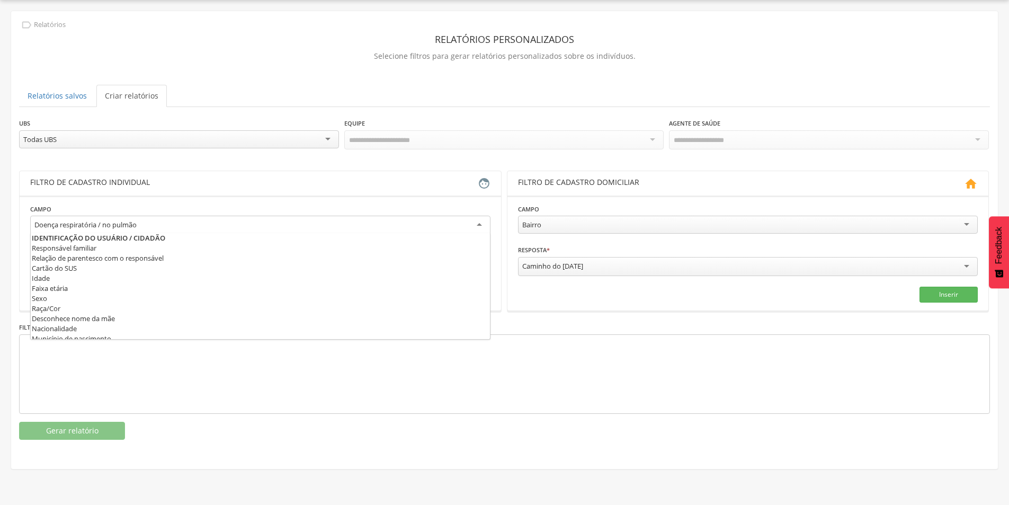
click at [278, 227] on div "Doença respiratória / no pulmão" at bounding box center [260, 225] width 460 height 19
type input "**"
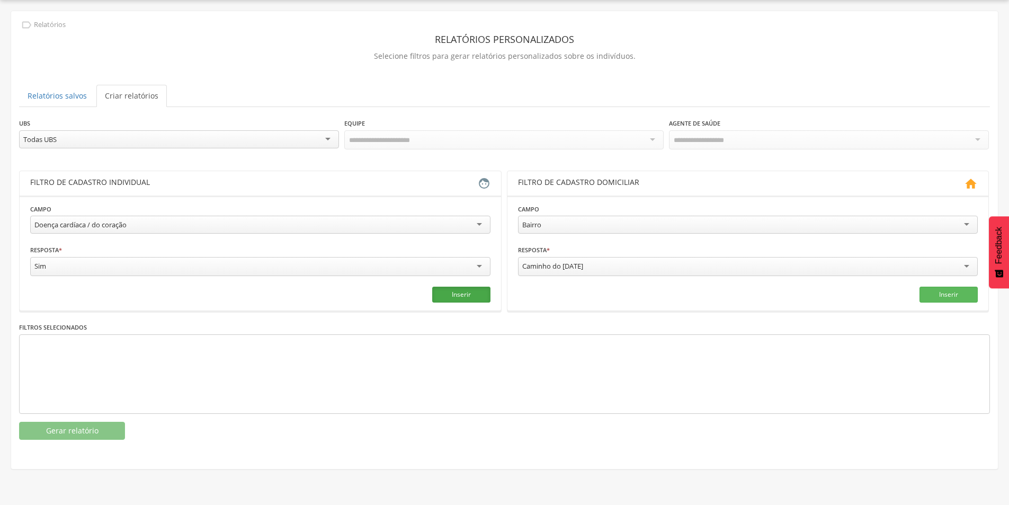
click at [477, 299] on button "Inserir" at bounding box center [461, 294] width 58 height 16
click at [97, 429] on button "Gerar relatório" at bounding box center [72, 431] width 106 height 18
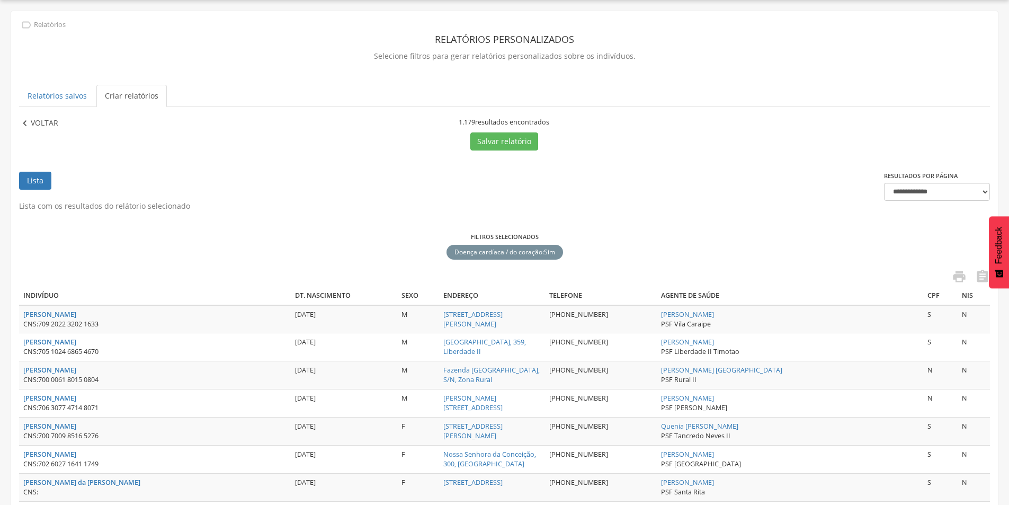
click at [61, 125] on div " Voltar" at bounding box center [45, 124] width 53 height 12
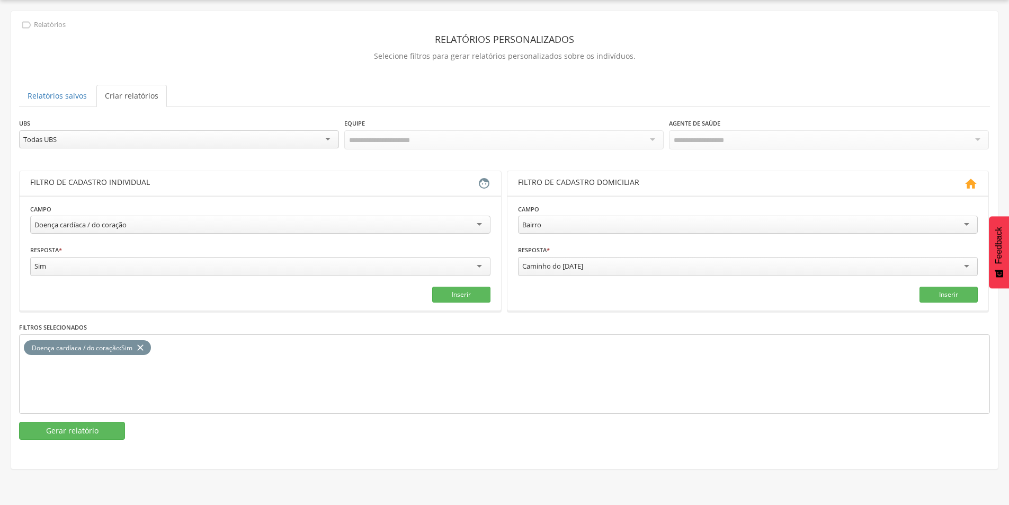
click at [139, 227] on div "Doença cardíaca / do coração" at bounding box center [260, 225] width 460 height 18
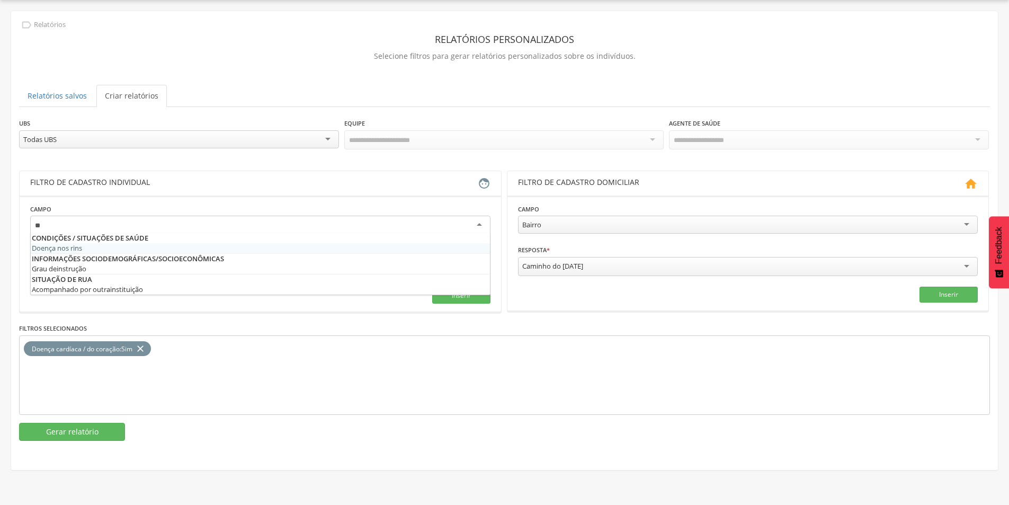
type input "*"
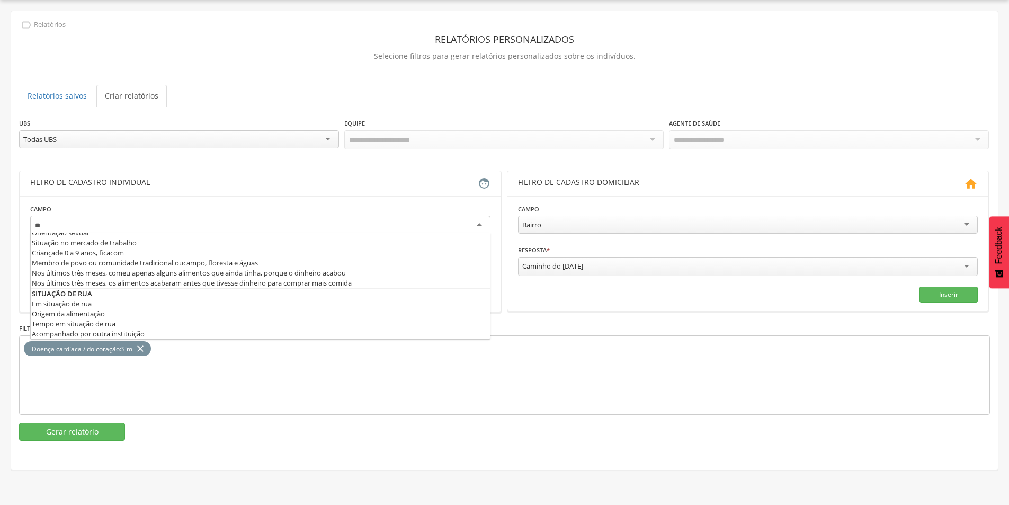
scroll to position [91, 0]
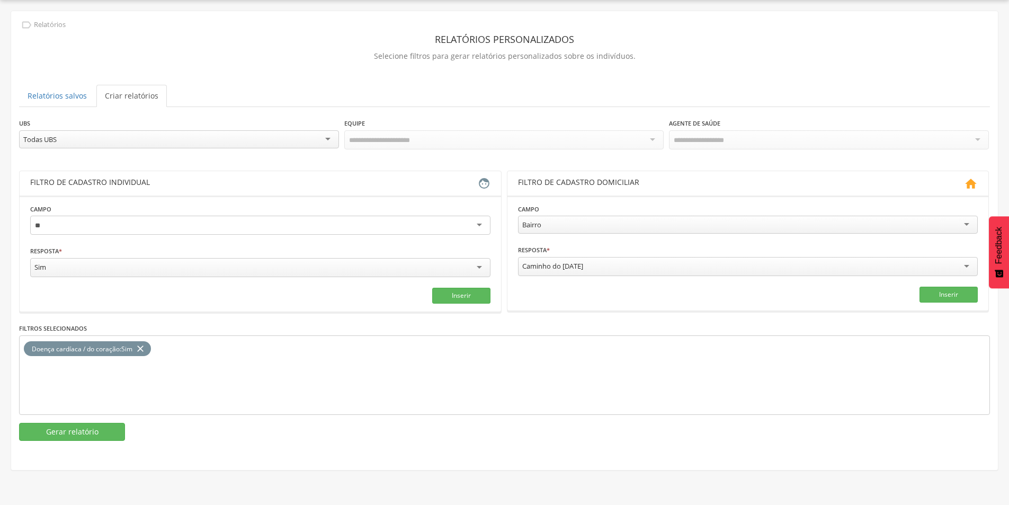
type input "*"
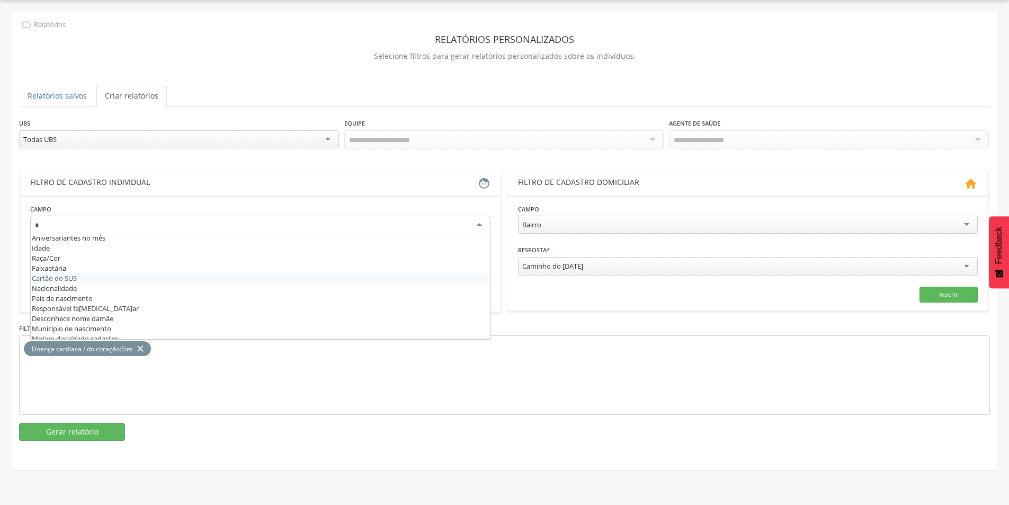
type input "**"
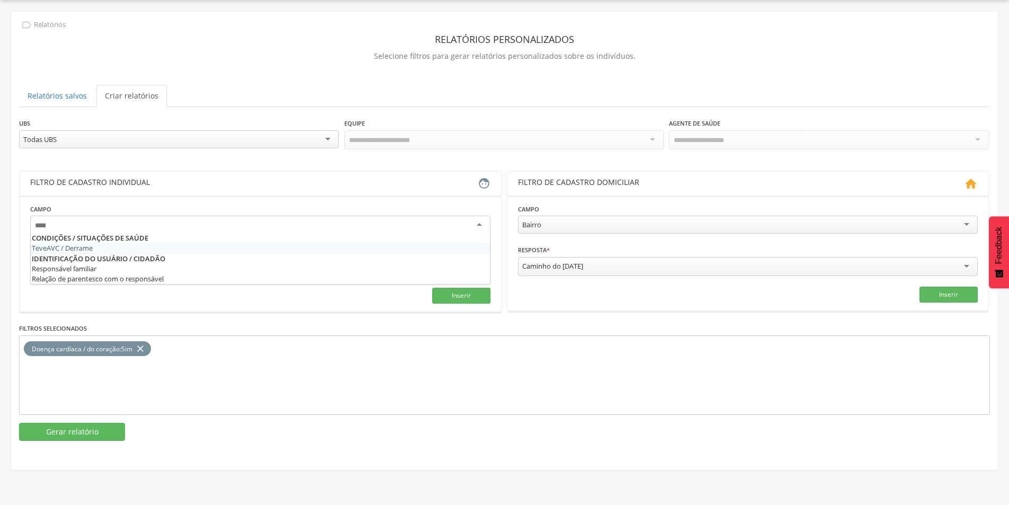
scroll to position [0, 0]
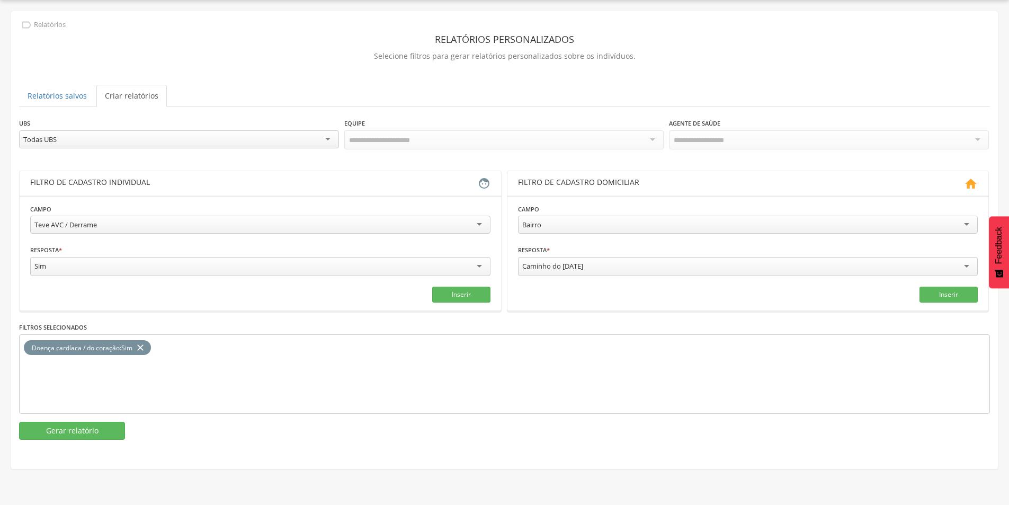
click at [138, 344] on icon "close" at bounding box center [140, 347] width 11 height 15
click at [440, 295] on button "Inserir" at bounding box center [461, 294] width 58 height 16
click at [83, 424] on button "Gerar relatório" at bounding box center [72, 431] width 106 height 18
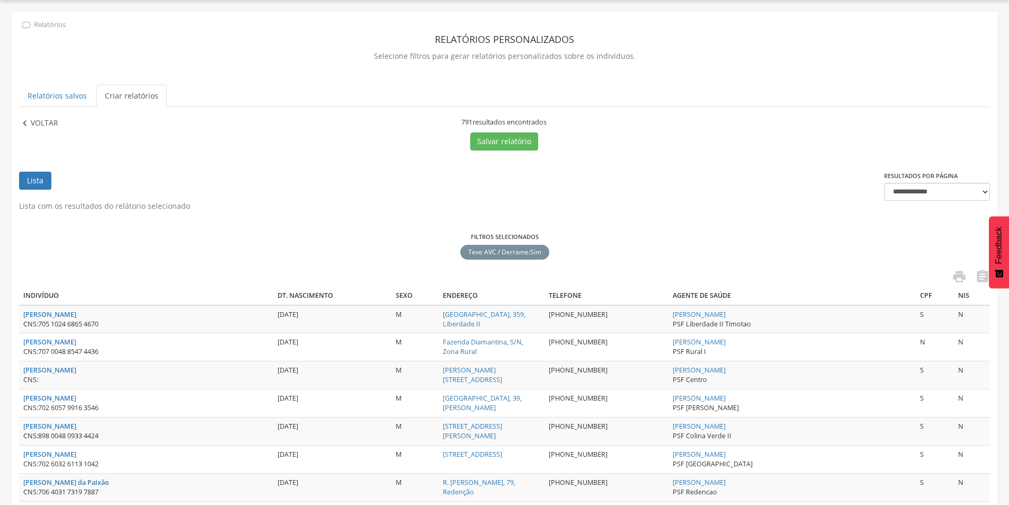
click at [44, 120] on p "Voltar" at bounding box center [45, 124] width 28 height 12
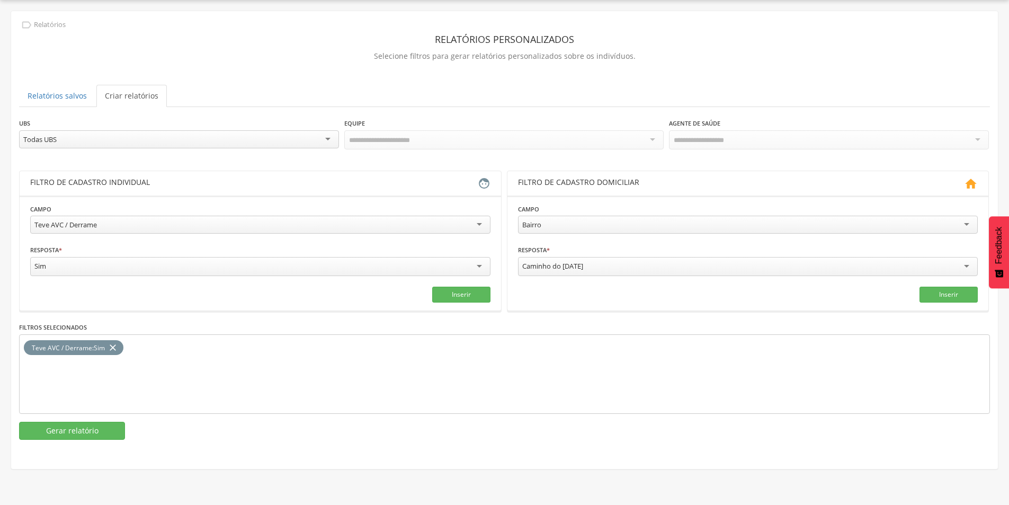
click at [485, 223] on div "Teve AVC / Derrame" at bounding box center [260, 225] width 460 height 18
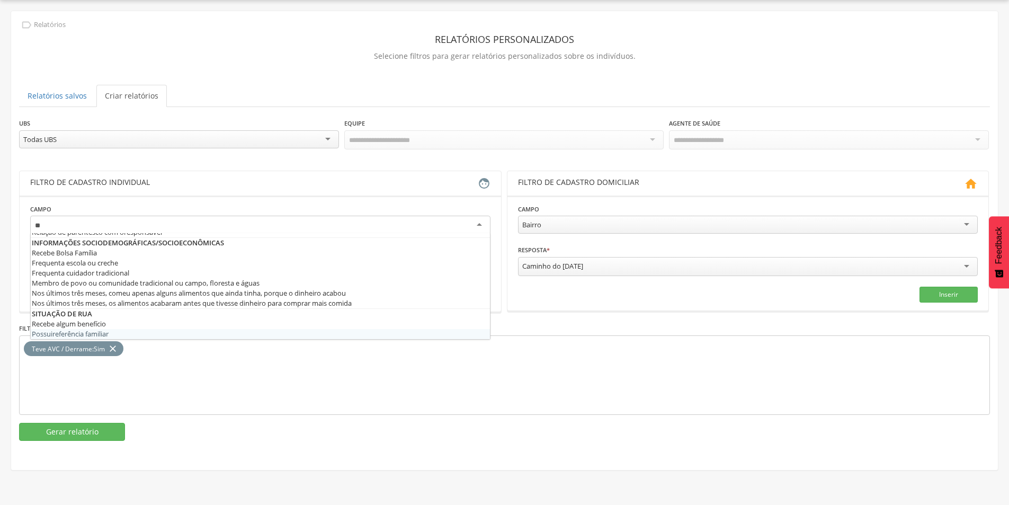
type input "*"
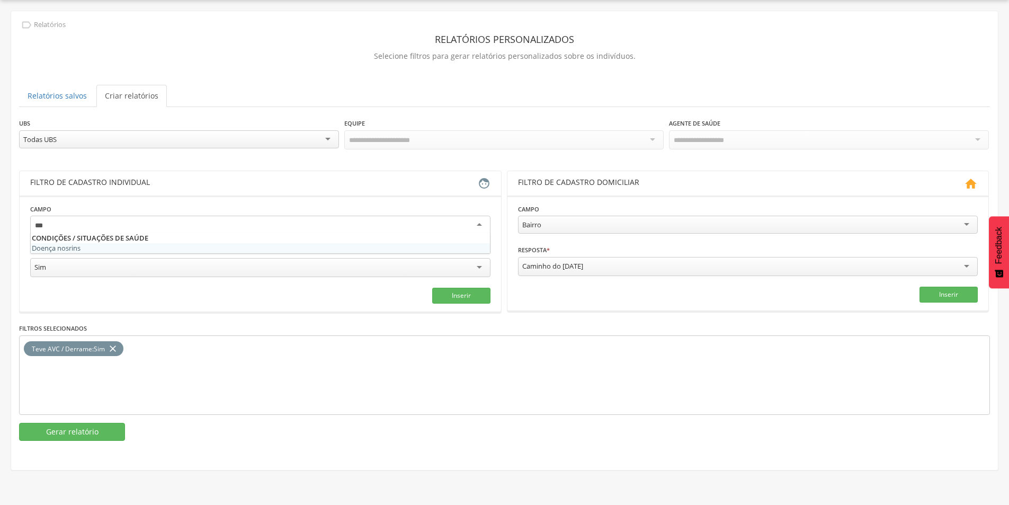
type input "***"
click at [322, 240] on fieldset "Campo Doença nos rin s Resposta * *** Sim Campo obrigatório Inserir" at bounding box center [260, 253] width 460 height 100
click at [353, 232] on div "Doença nos rin s" at bounding box center [260, 227] width 460 height 22
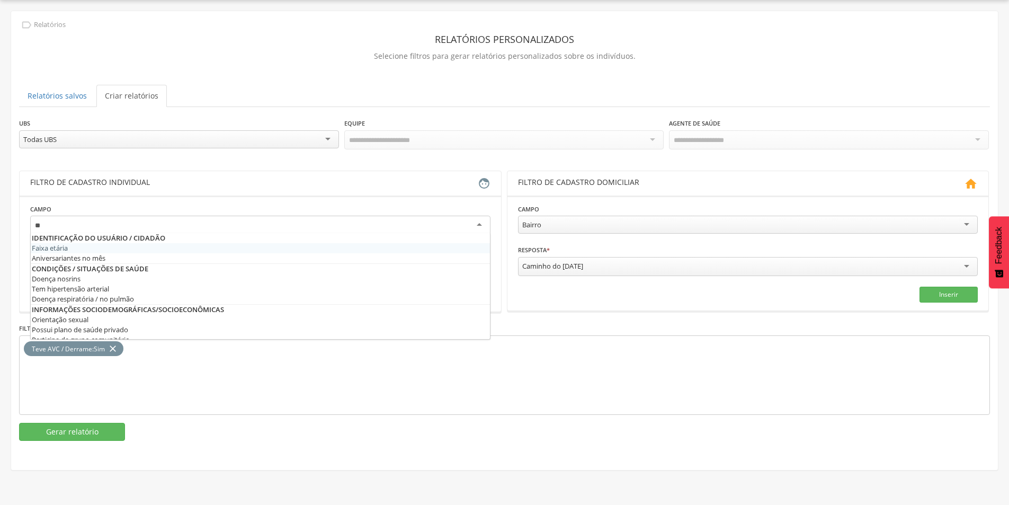
type input "***"
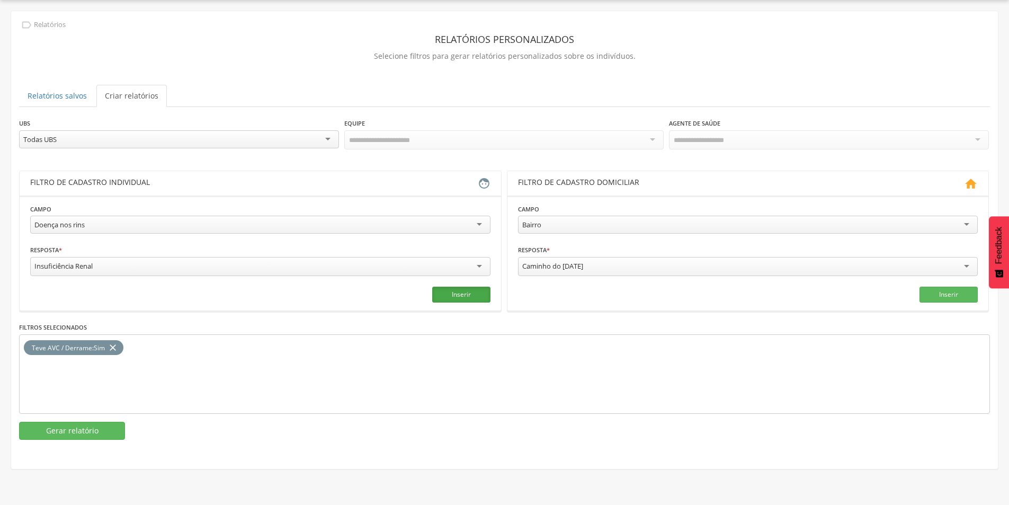
click at [458, 290] on button "Inserir" at bounding box center [461, 294] width 58 height 16
click at [113, 343] on icon "close" at bounding box center [112, 347] width 11 height 15
click at [89, 435] on button "Gerar relatório" at bounding box center [72, 431] width 106 height 18
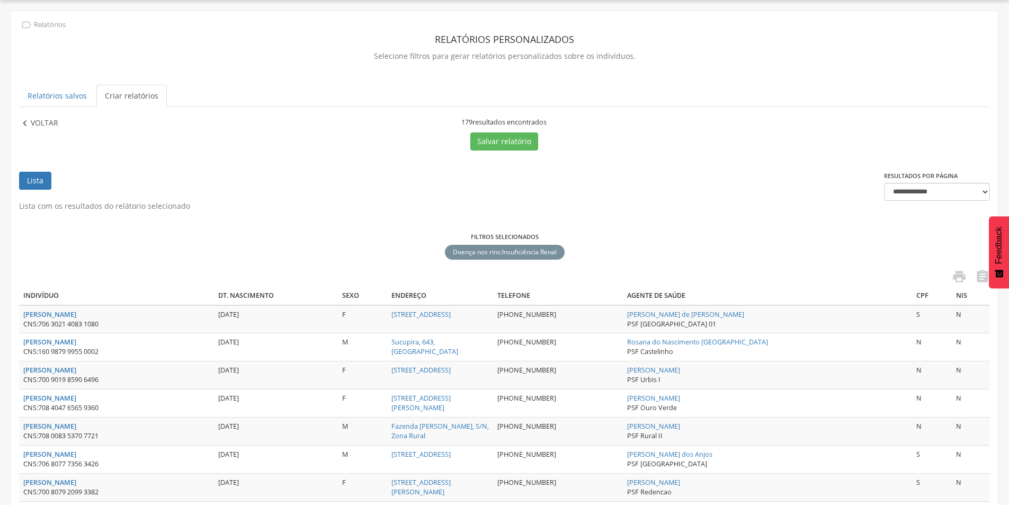
click at [47, 127] on p "Voltar" at bounding box center [45, 124] width 28 height 12
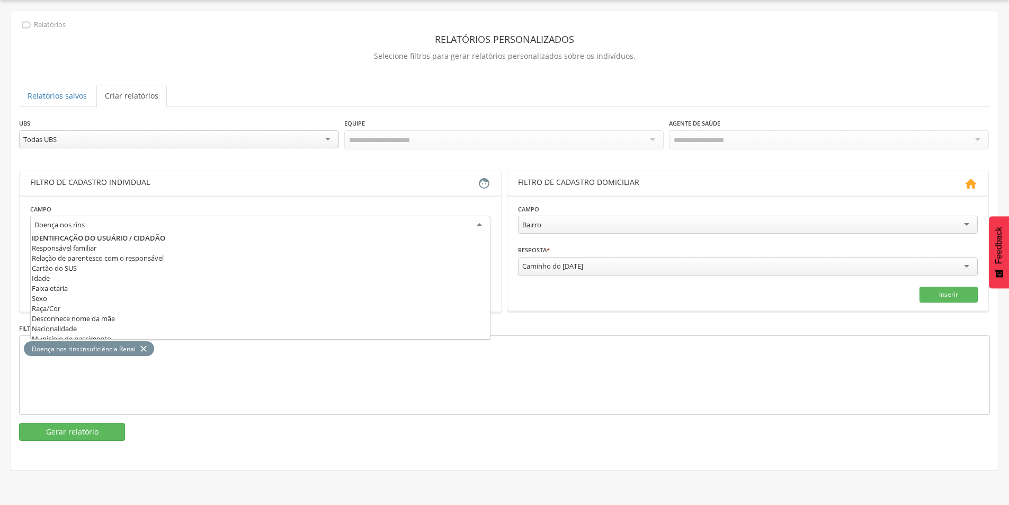
click at [345, 222] on div "Doença nos rins" at bounding box center [260, 225] width 460 height 19
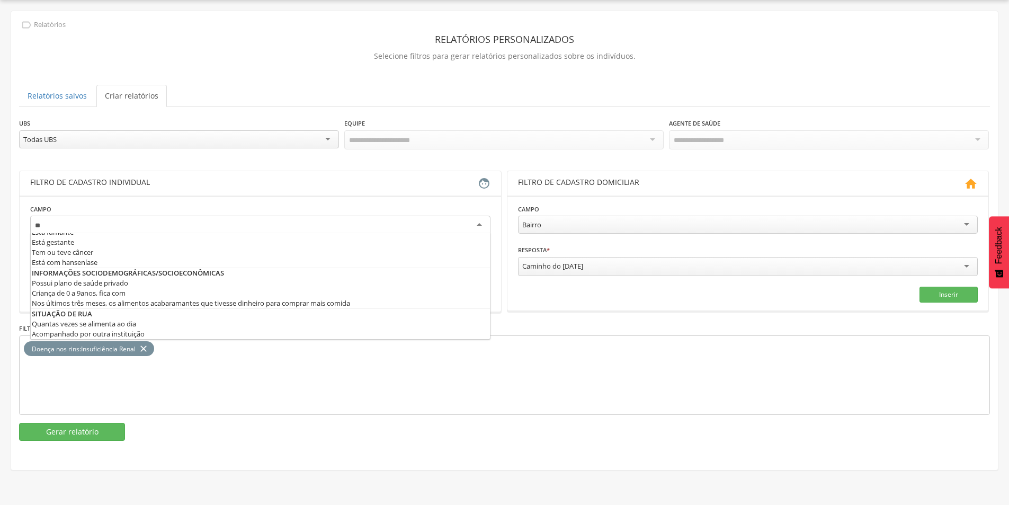
scroll to position [10, 0]
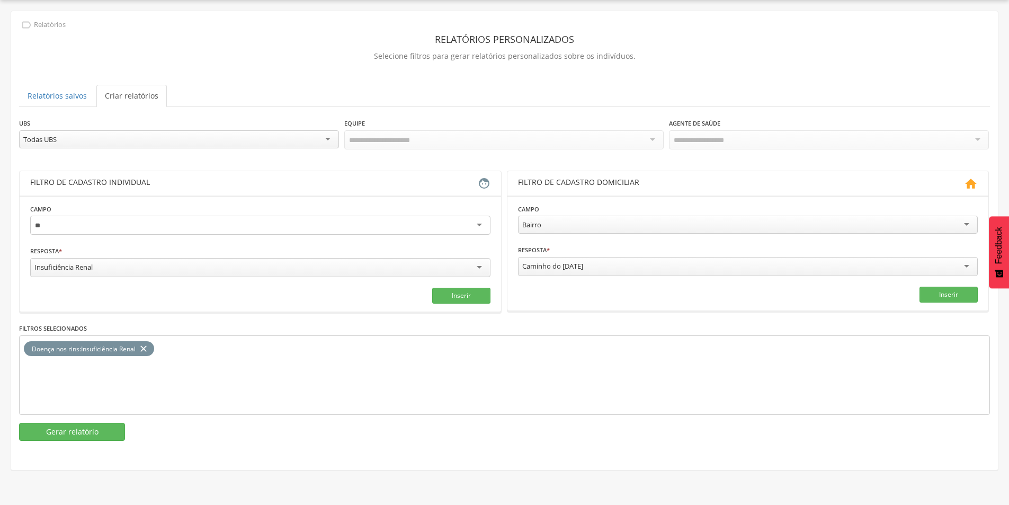
type input "*"
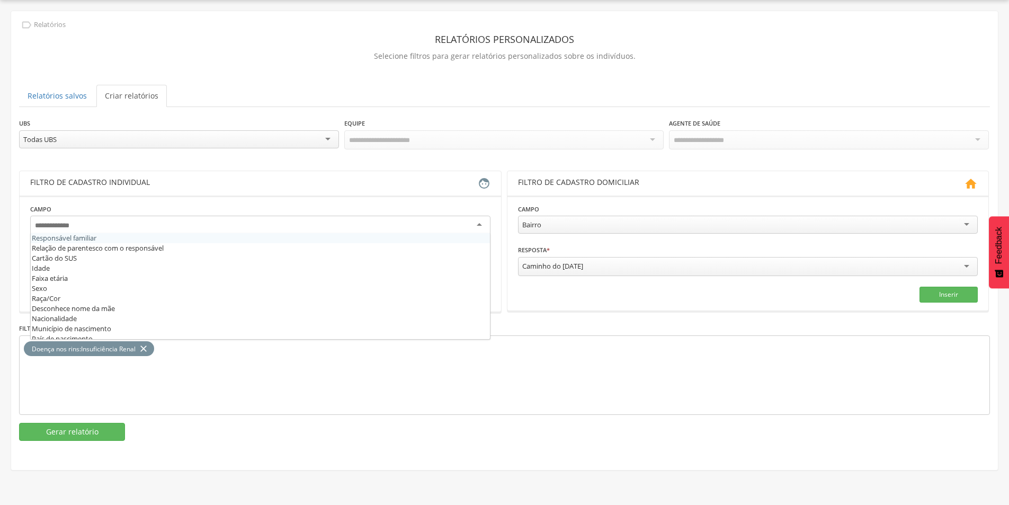
click at [345, 222] on div at bounding box center [260, 225] width 460 height 19
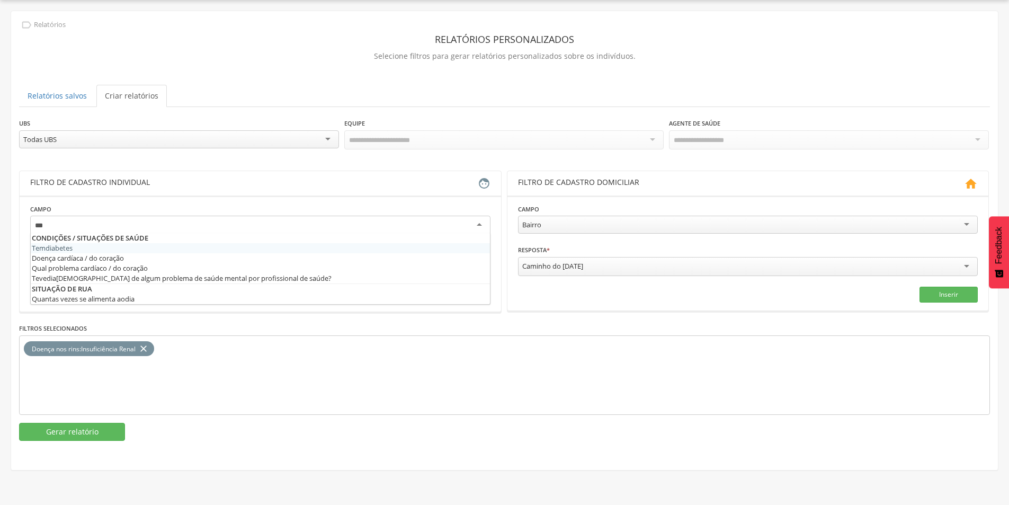
scroll to position [0, 0]
type input "*"
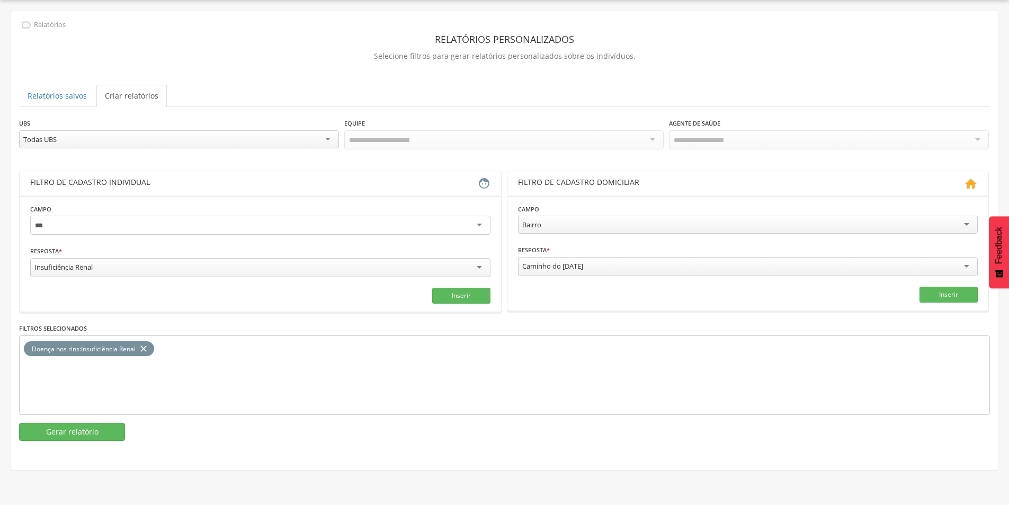
type input "***"
click at [145, 344] on icon "close" at bounding box center [143, 348] width 11 height 15
click at [342, 250] on div "**********" at bounding box center [260, 262] width 460 height 34
click at [324, 259] on div "Insuficiência Renal" at bounding box center [260, 267] width 460 height 19
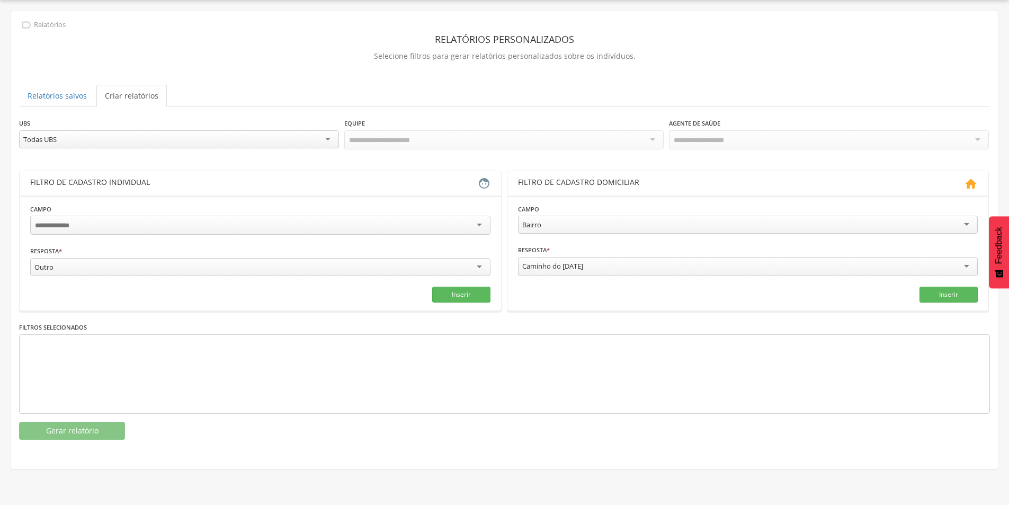
click at [165, 220] on div at bounding box center [260, 225] width 460 height 19
type input "***"
click at [113, 291] on div "Inserir" at bounding box center [260, 294] width 460 height 16
click at [353, 277] on fieldset "Campo Des conhece nome da mãe Resposta * ***** Outro Insuficiência Renal Outro …" at bounding box center [260, 252] width 460 height 99
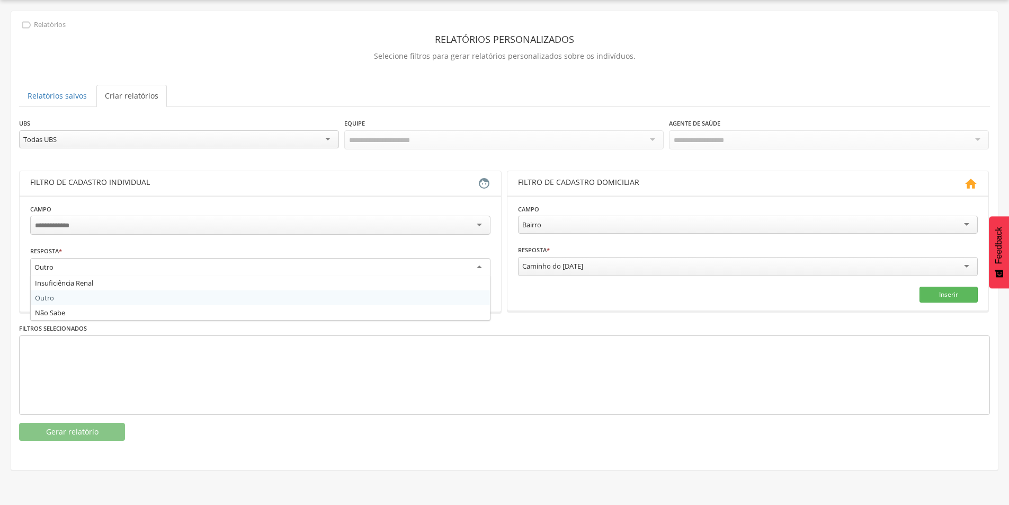
click at [356, 267] on div "Outro" at bounding box center [260, 267] width 460 height 19
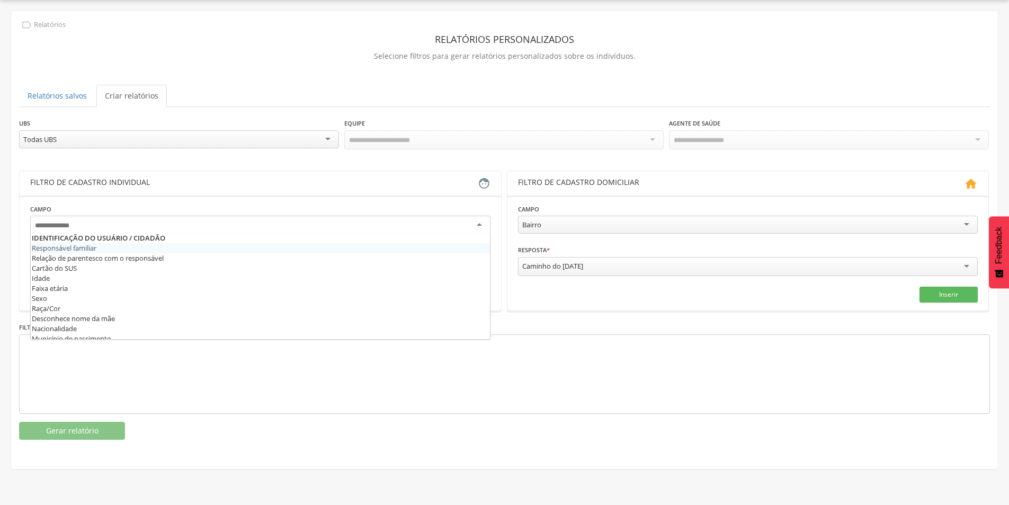
click at [419, 230] on div at bounding box center [260, 225] width 460 height 19
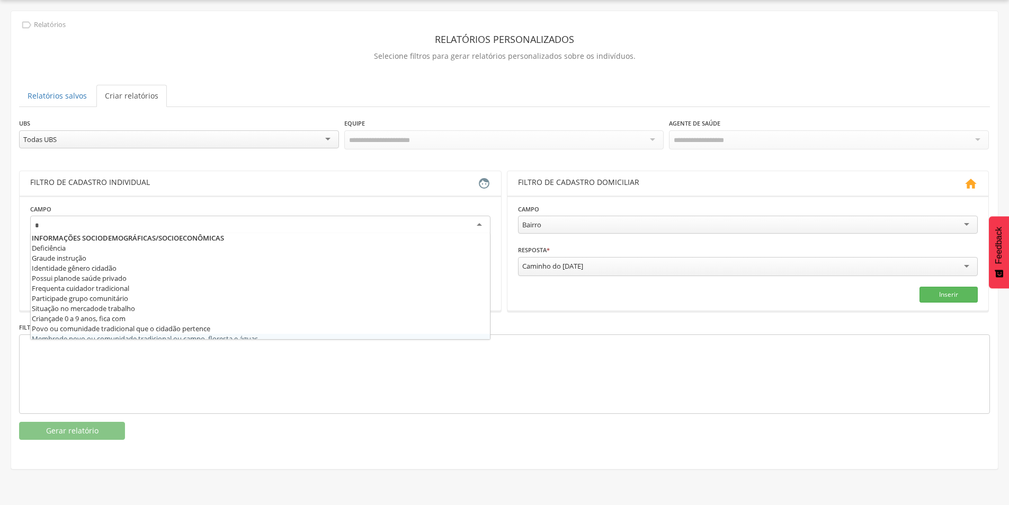
type input "*"
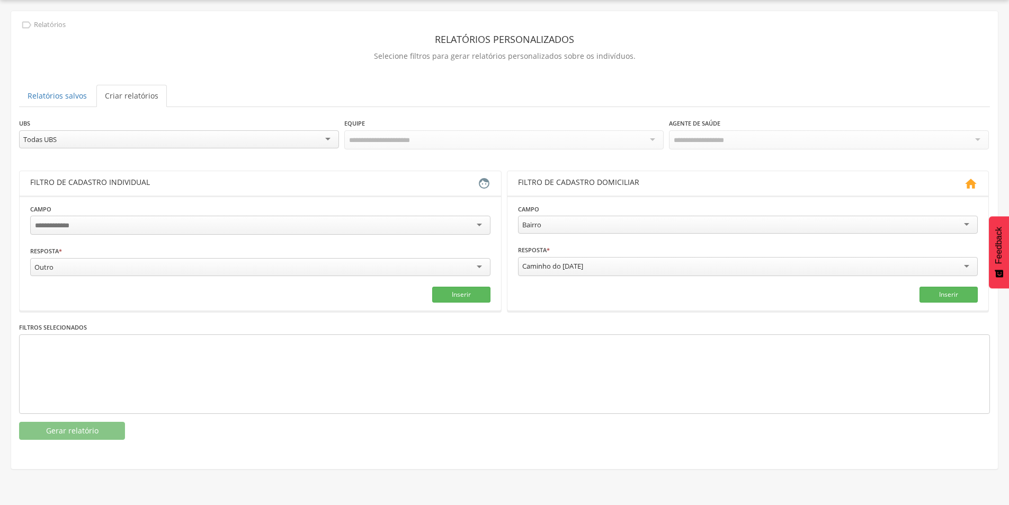
click at [138, 375] on div at bounding box center [504, 373] width 971 height 79
